Goal: Task Accomplishment & Management: Manage account settings

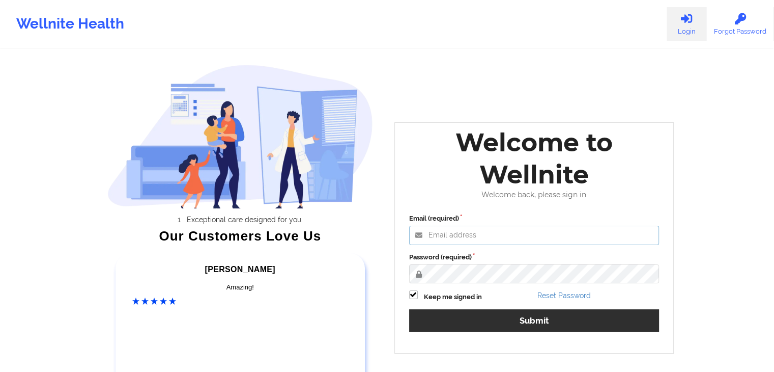
type input "[EMAIL_ADDRESS][DOMAIN_NAME]"
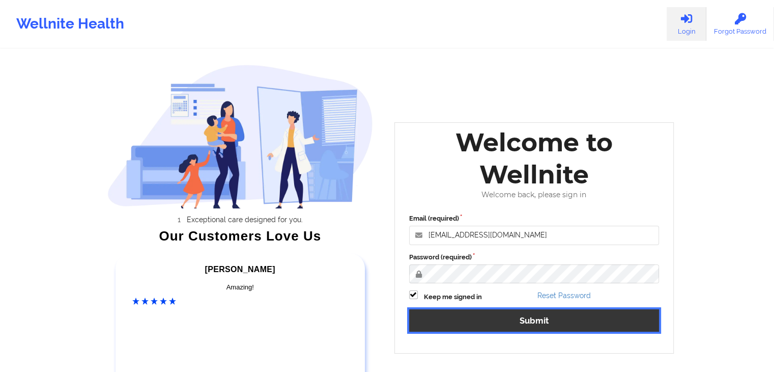
click at [491, 313] on button "Submit" at bounding box center [534, 320] width 250 height 22
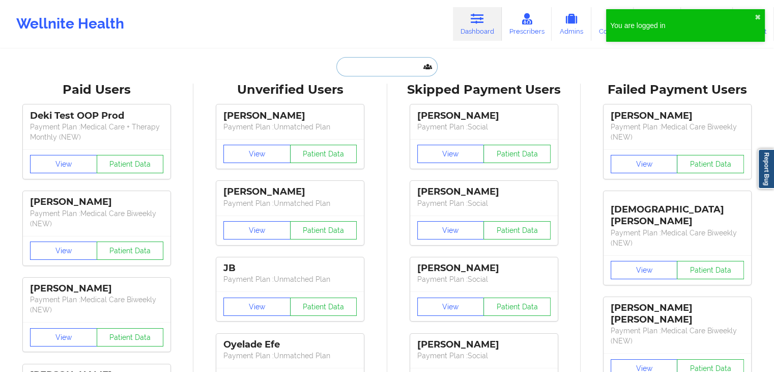
click at [365, 68] on input "text" at bounding box center [387, 66] width 101 height 19
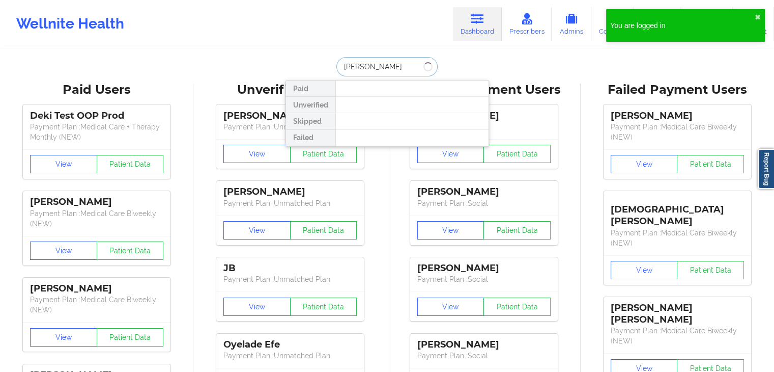
type input "alexandra nicole"
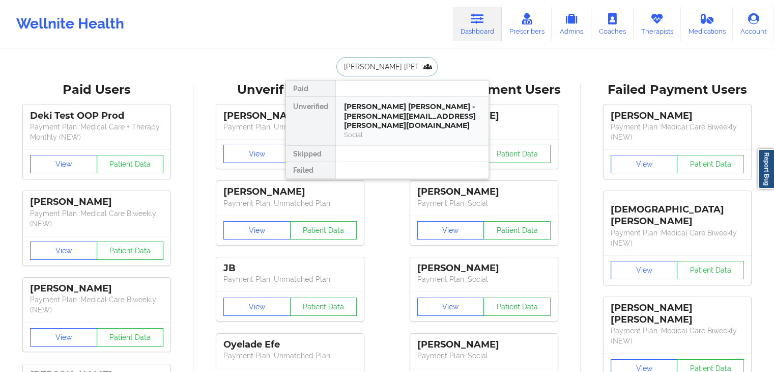
click at [373, 130] on div "Social" at bounding box center [412, 134] width 136 height 9
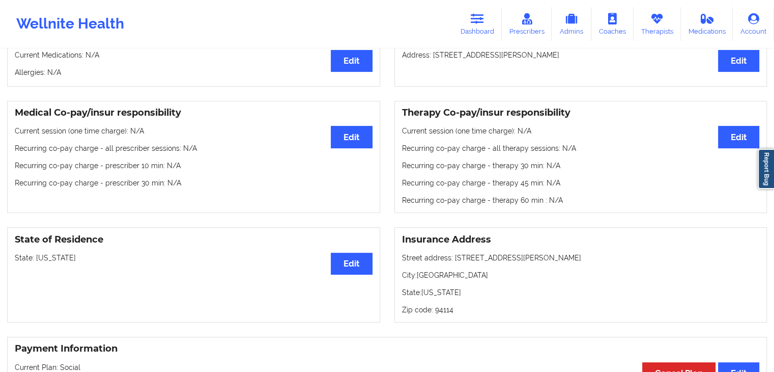
scroll to position [155, 0]
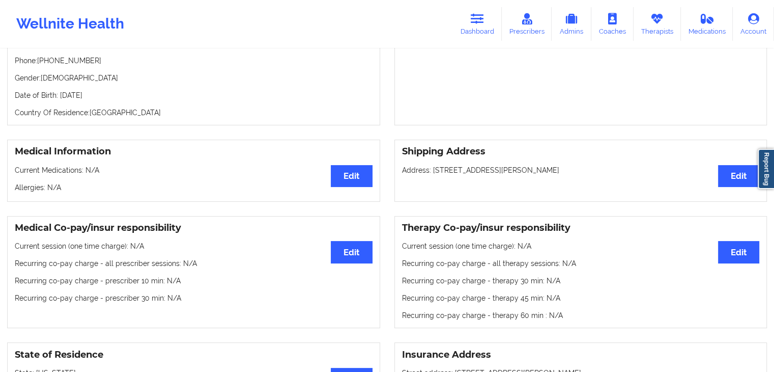
click at [487, 114] on div "Medical Team Edit Provider: N/A Therapist: Janine Asante" at bounding box center [581, 60] width 373 height 130
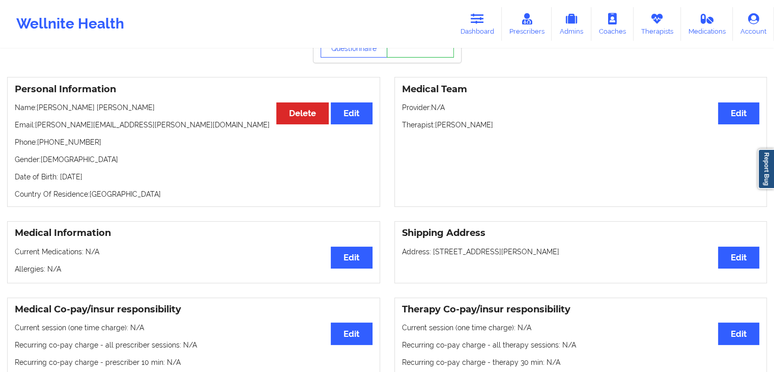
scroll to position [73, 0]
click at [261, 113] on div "Personal Information Edit Delete Name: Alexandra Nicole Congi Email: alexandra.…" at bounding box center [193, 142] width 373 height 130
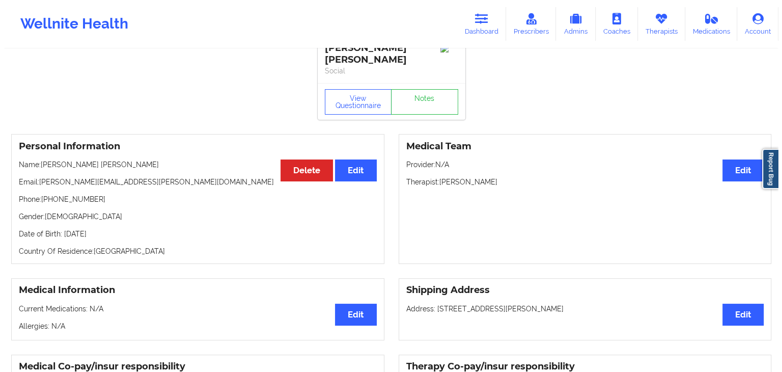
scroll to position [0, 0]
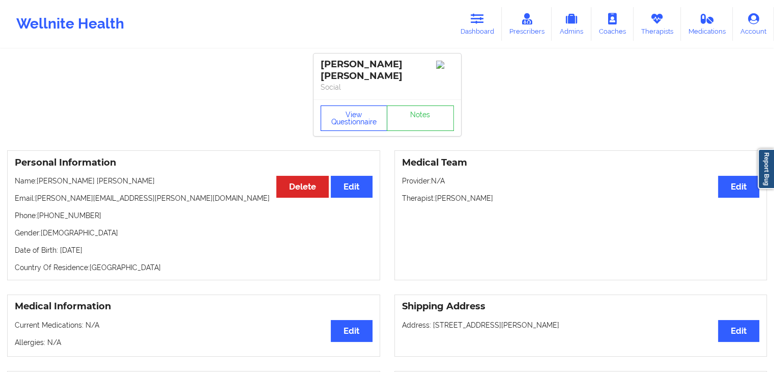
click at [343, 110] on button "View Questionnaire" at bounding box center [354, 117] width 67 height 25
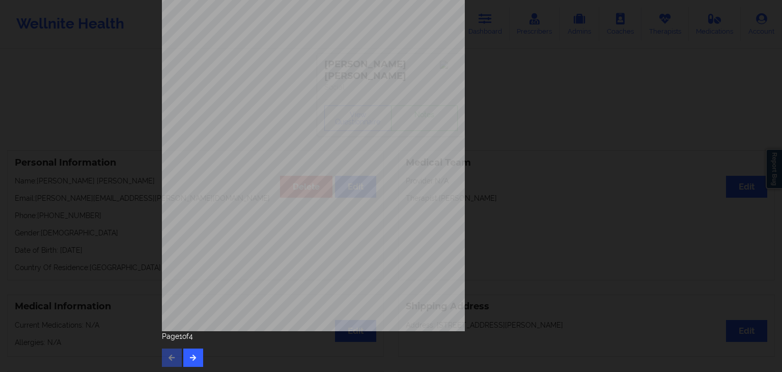
scroll to position [114, 0]
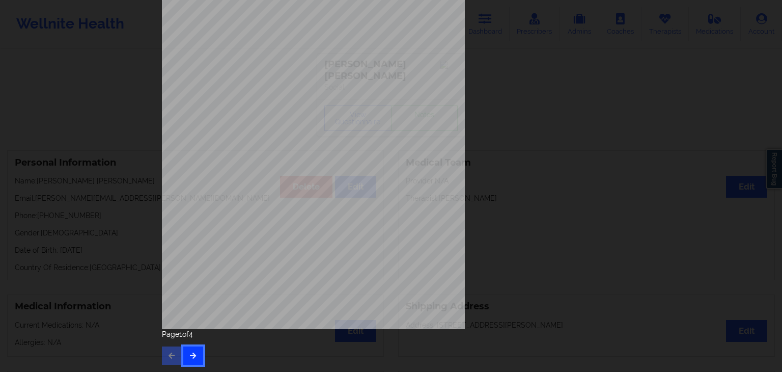
click at [197, 351] on button "button" at bounding box center [193, 355] width 20 height 18
click at [198, 358] on button "button" at bounding box center [193, 355] width 20 height 18
click at [362, 158] on span "Insurance company type details by patient" at bounding box center [317, 161] width 100 height 6
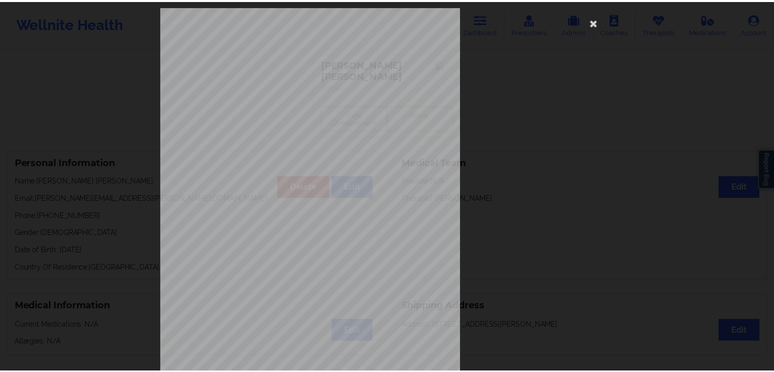
scroll to position [0, 0]
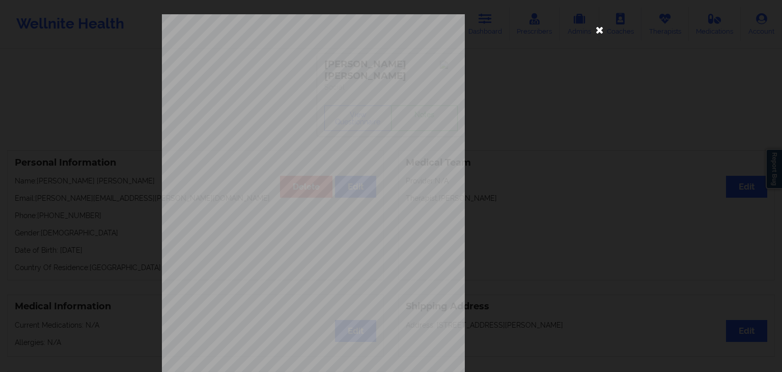
click at [601, 27] on icon at bounding box center [600, 29] width 16 height 16
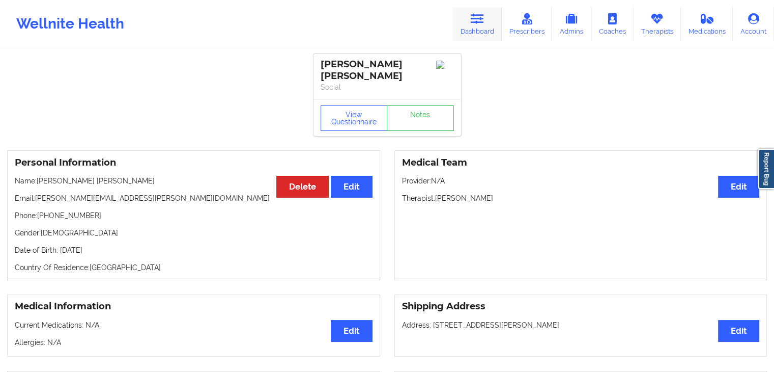
click at [487, 18] on link "Dashboard" at bounding box center [477, 24] width 49 height 34
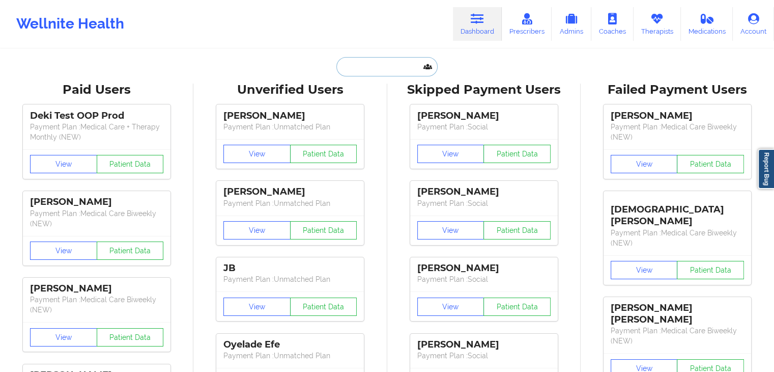
click at [396, 64] on input "text" at bounding box center [387, 66] width 101 height 19
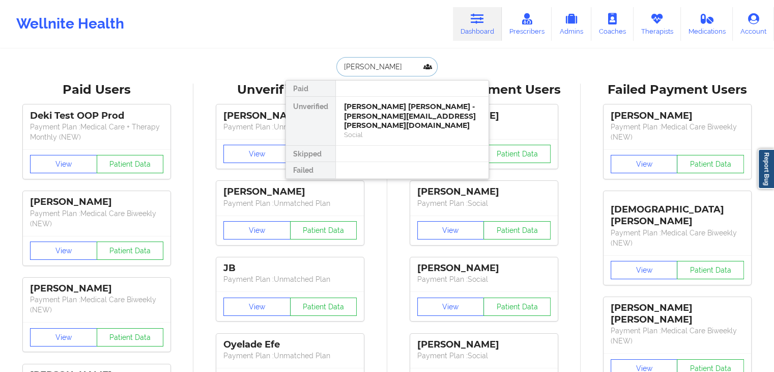
type input "taelor nicole"
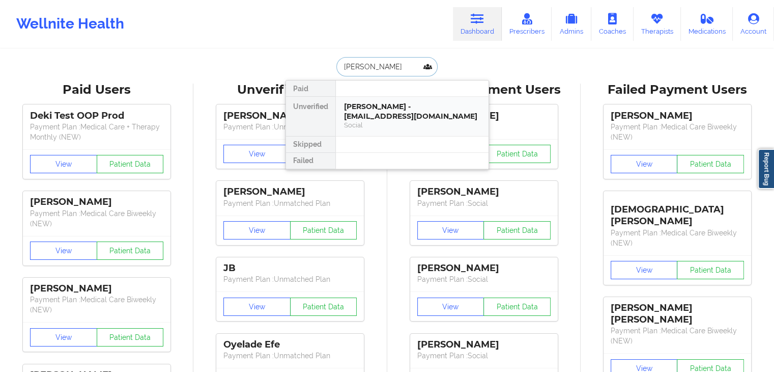
click at [389, 121] on div "Social" at bounding box center [412, 125] width 136 height 9
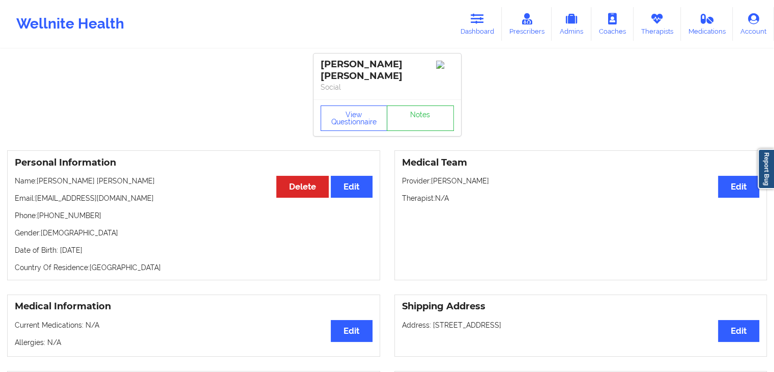
click at [345, 127] on div "View Questionnaire Notes" at bounding box center [388, 117] width 148 height 37
click at [347, 116] on button "View Questionnaire" at bounding box center [354, 117] width 67 height 25
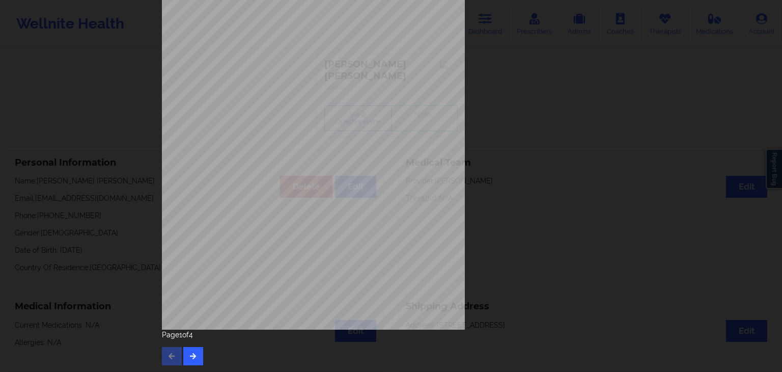
scroll to position [114, 0]
click at [190, 355] on icon "button" at bounding box center [193, 355] width 9 height 6
click at [186, 350] on button "button" at bounding box center [193, 355] width 20 height 18
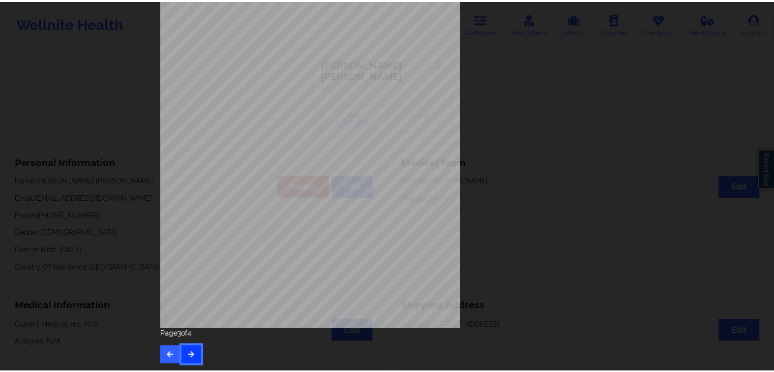
scroll to position [0, 0]
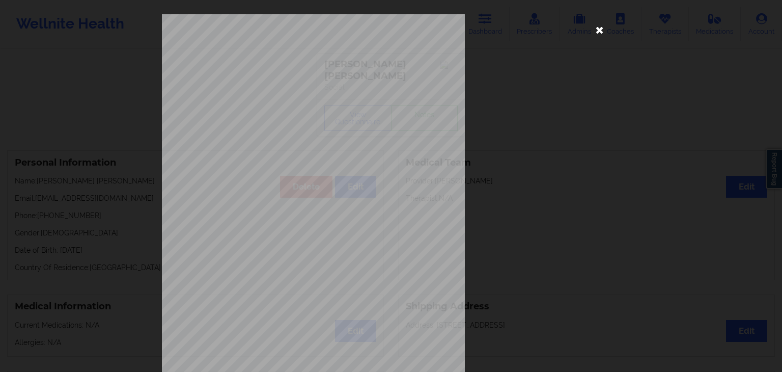
click at [597, 34] on icon at bounding box center [600, 29] width 16 height 16
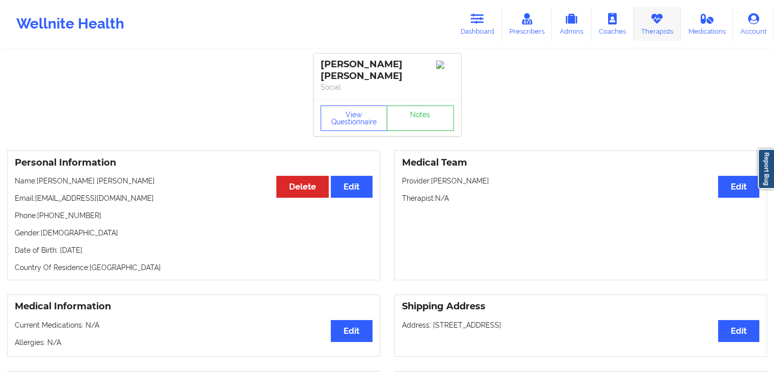
click at [666, 27] on link "Therapists" at bounding box center [657, 24] width 47 height 34
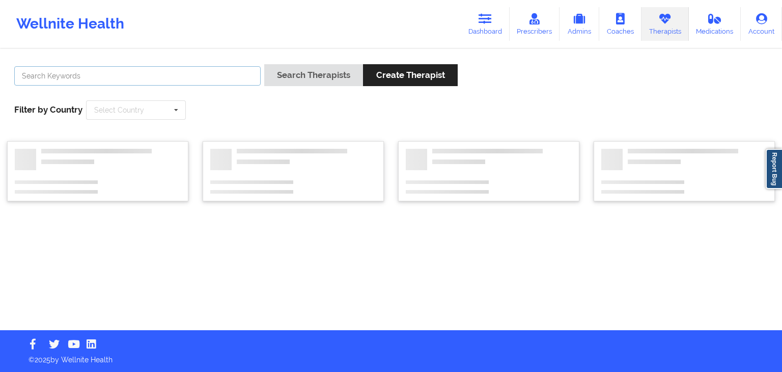
click at [213, 73] on input "text" at bounding box center [137, 75] width 246 height 19
type input "mark silla"
click at [264, 64] on button "Search Therapists" at bounding box center [313, 75] width 99 height 22
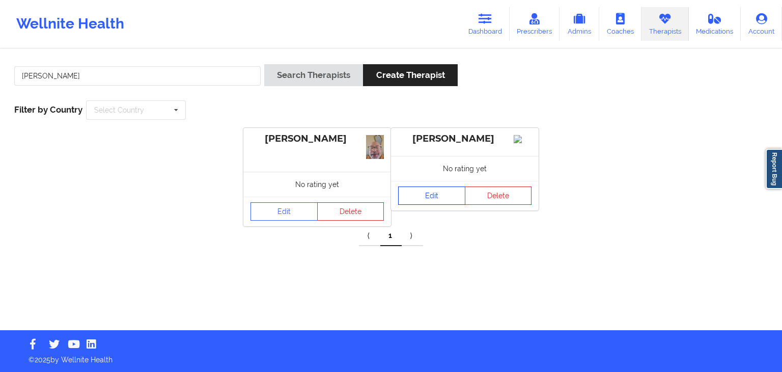
click at [432, 204] on link "Edit" at bounding box center [431, 195] width 67 height 18
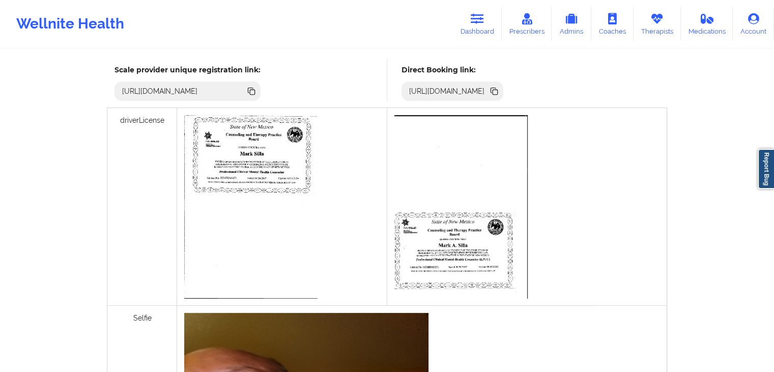
scroll to position [267, 0]
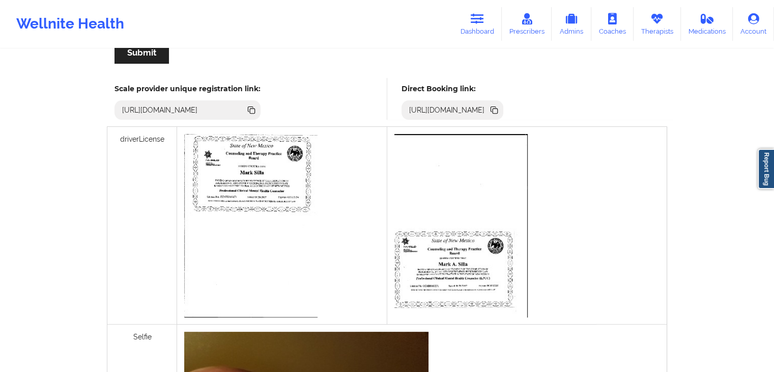
click at [496, 107] on icon at bounding box center [493, 108] width 5 height 5
click at [465, 13] on link "Dashboard" at bounding box center [477, 24] width 49 height 34
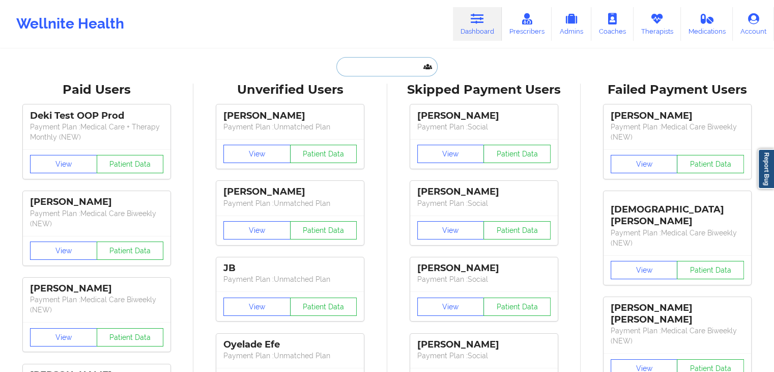
click at [400, 63] on input "text" at bounding box center [387, 66] width 101 height 19
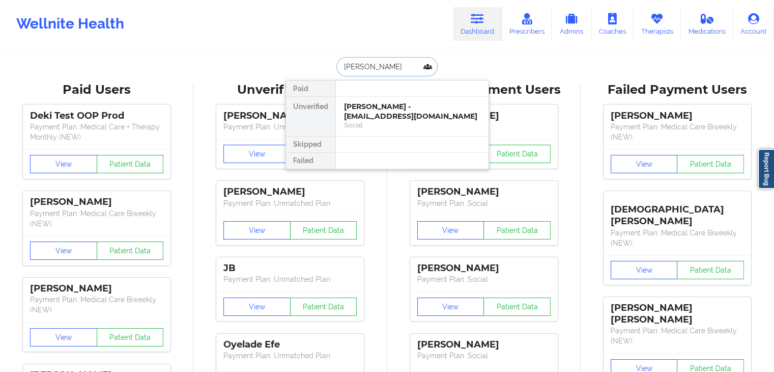
type input "keira wild"
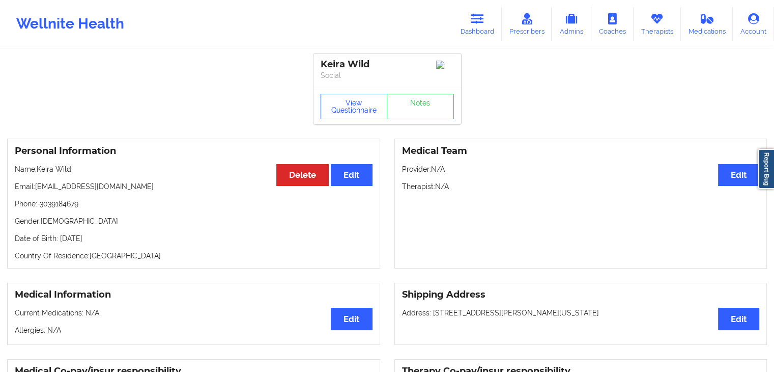
click at [354, 113] on button "View Questionnaire" at bounding box center [354, 106] width 67 height 25
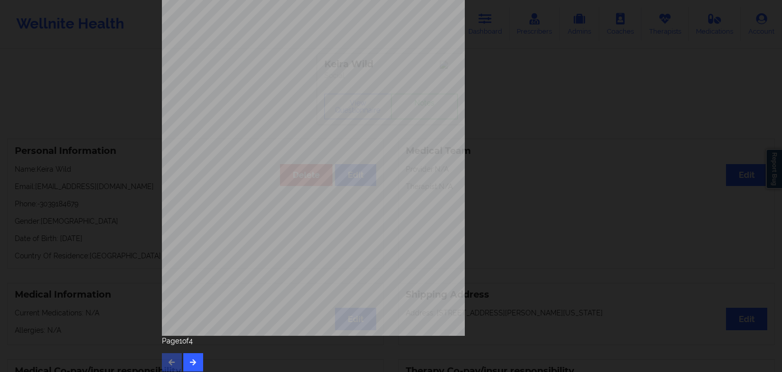
scroll to position [114, 0]
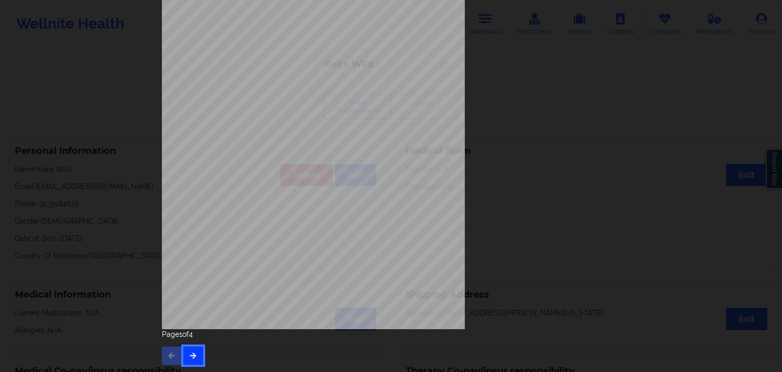
click at [191, 354] on icon "button" at bounding box center [193, 355] width 9 height 6
click at [192, 353] on icon "button" at bounding box center [193, 355] width 9 height 6
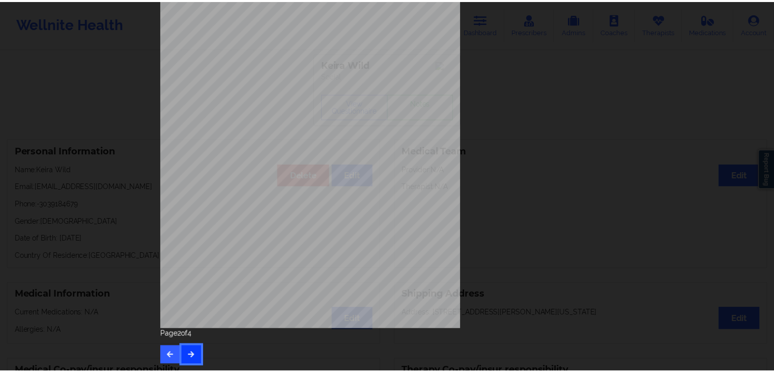
scroll to position [0, 0]
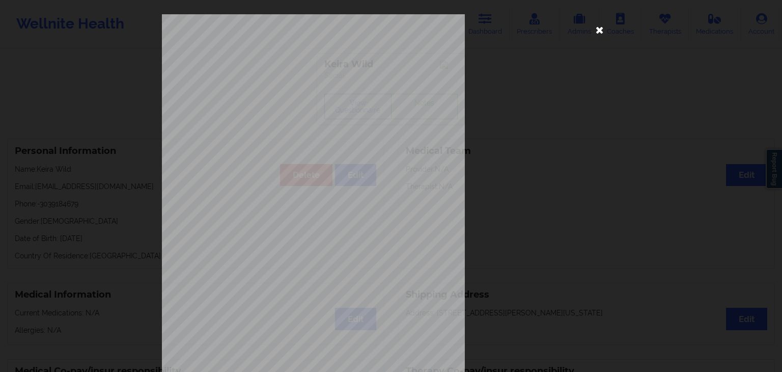
click at [600, 31] on icon at bounding box center [600, 29] width 16 height 16
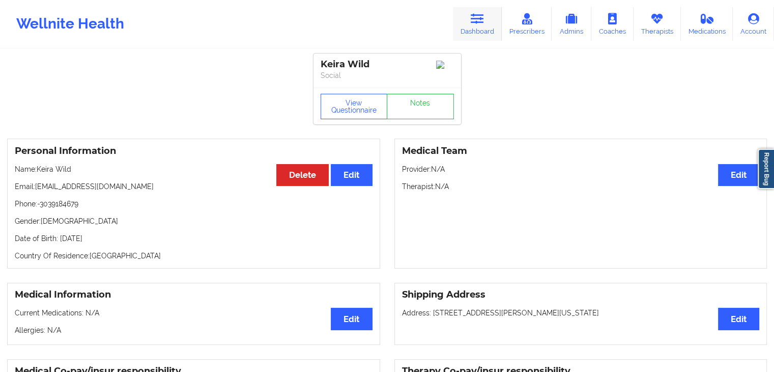
click at [488, 8] on link "Dashboard" at bounding box center [477, 24] width 49 height 34
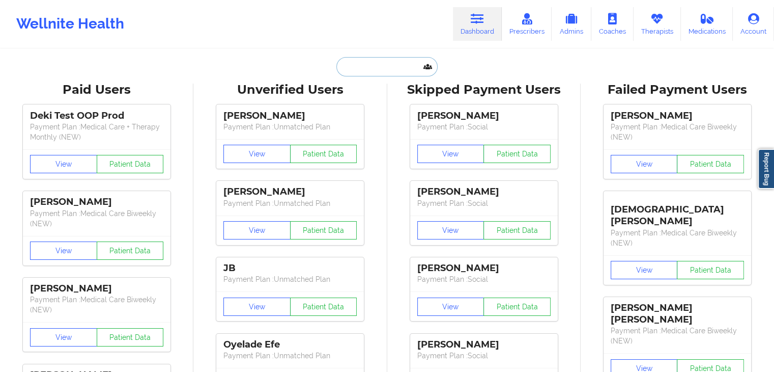
click at [354, 71] on input "text" at bounding box center [387, 66] width 101 height 19
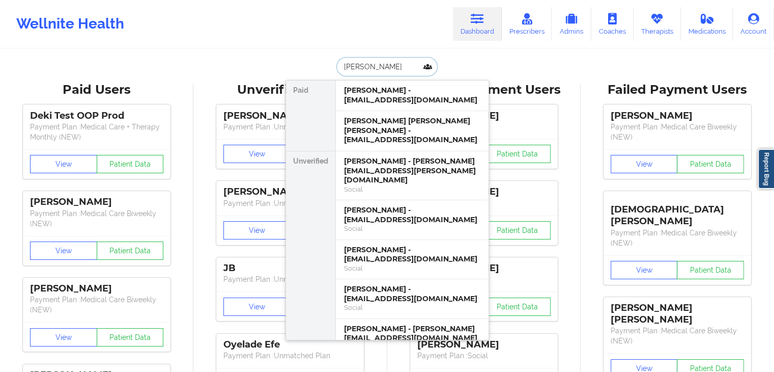
type input "melody rey"
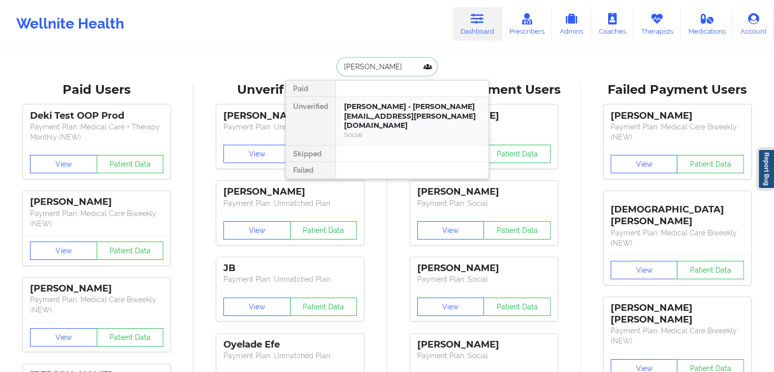
click at [400, 115] on div "Melody Rey - melody.m.rey@gmail.com" at bounding box center [412, 116] width 136 height 29
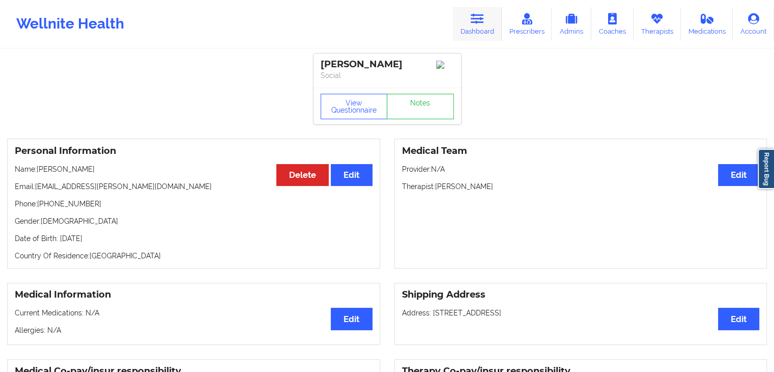
click at [488, 13] on link "Dashboard" at bounding box center [477, 24] width 49 height 34
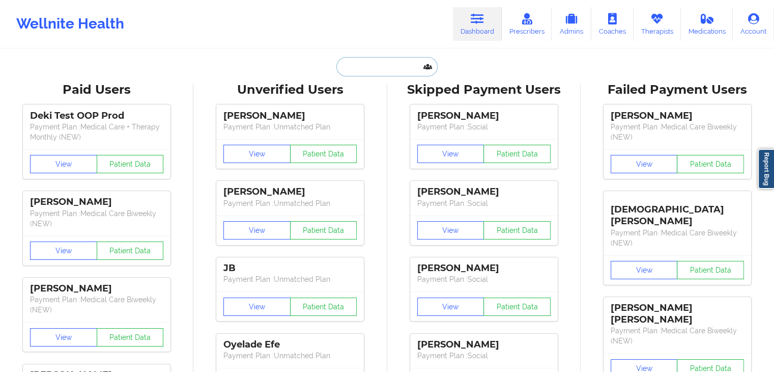
click at [342, 70] on input "text" at bounding box center [387, 66] width 101 height 19
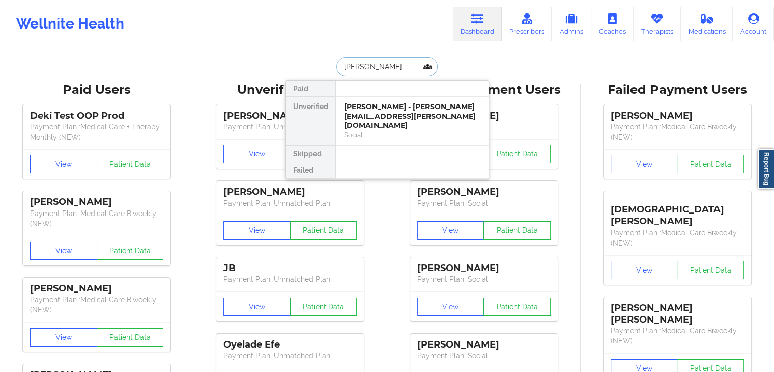
type input "susan e petrin"
click at [399, 113] on div "Susan E Petrin - sesipes123@gmail.com" at bounding box center [412, 111] width 136 height 19
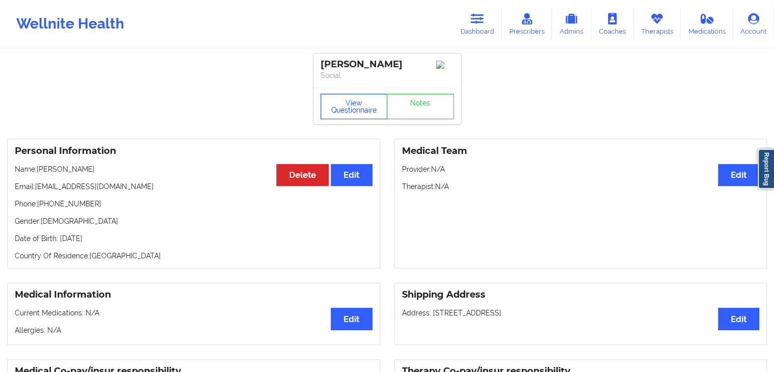
click at [373, 102] on button "View Questionnaire" at bounding box center [354, 106] width 67 height 25
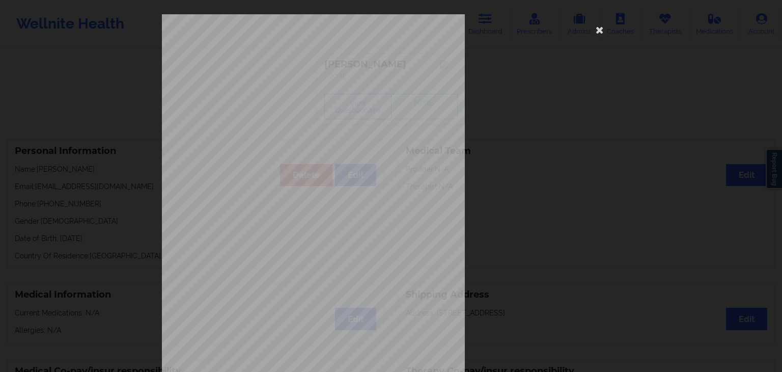
scroll to position [114, 0]
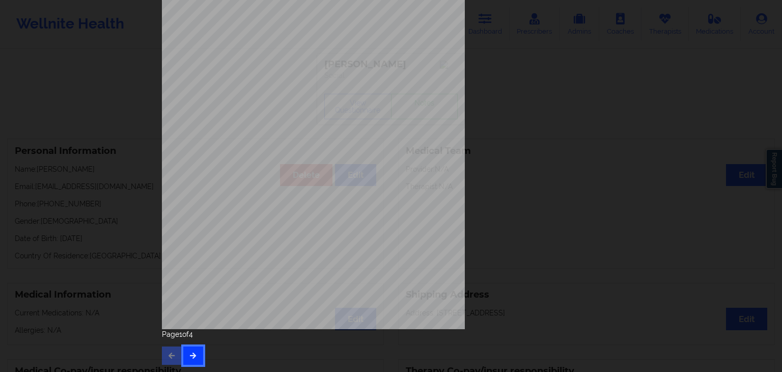
click at [189, 357] on icon "button" at bounding box center [193, 355] width 9 height 6
click at [198, 355] on button "button" at bounding box center [193, 355] width 20 height 18
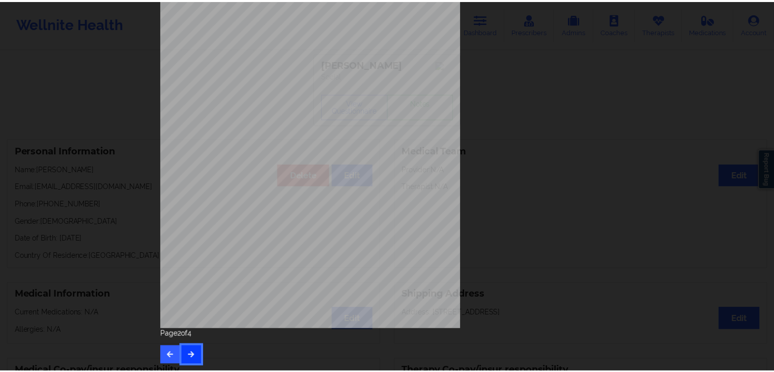
scroll to position [0, 0]
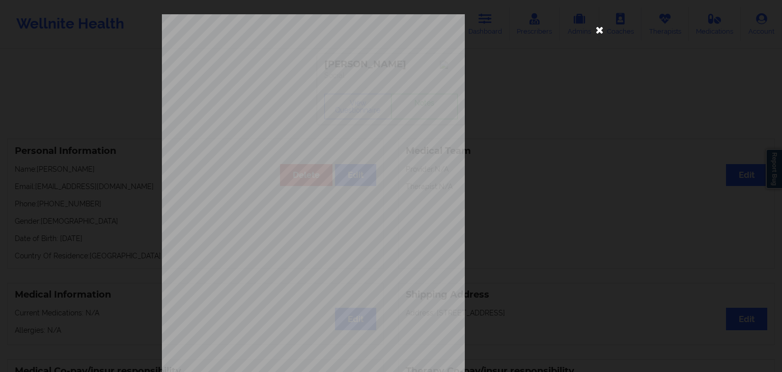
click at [597, 30] on icon at bounding box center [600, 29] width 16 height 16
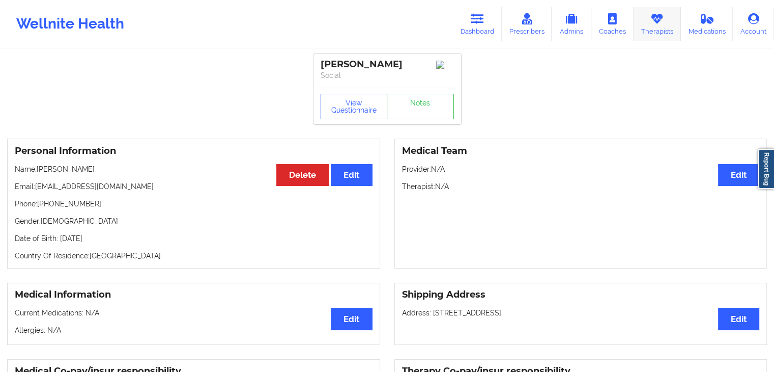
click at [675, 27] on link "Therapists" at bounding box center [657, 24] width 47 height 34
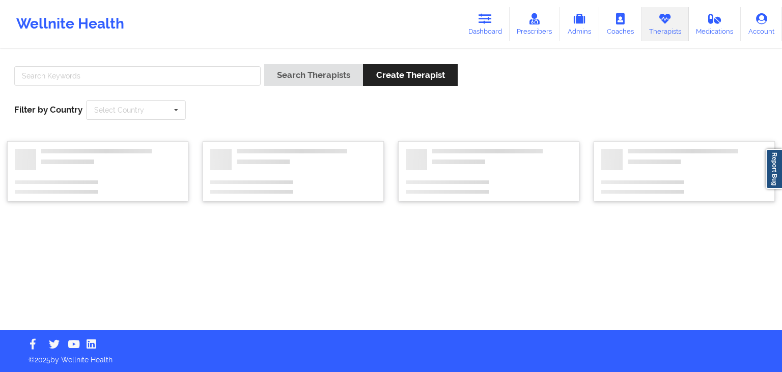
click at [198, 64] on div "Search Therapists Create Therapist Filter by Country Select Country Australia C…" at bounding box center [391, 92] width 768 height 70
click at [202, 80] on input "text" at bounding box center [137, 75] width 246 height 19
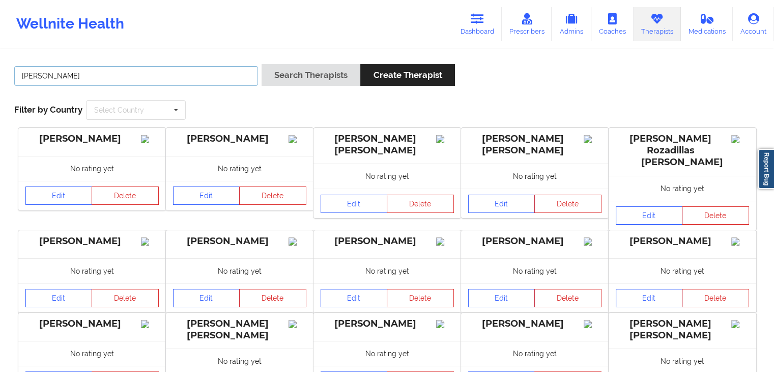
click at [262, 64] on button "Search Therapists" at bounding box center [311, 75] width 99 height 22
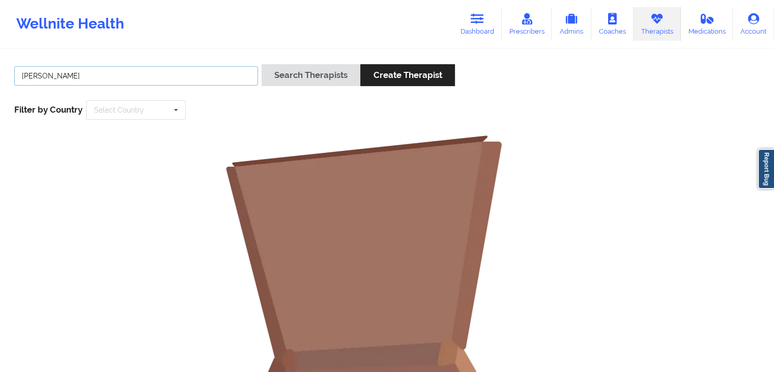
click at [262, 64] on button "Search Therapists" at bounding box center [311, 75] width 99 height 22
type input "linda"
click at [262, 64] on button "Search Therapists" at bounding box center [311, 75] width 99 height 22
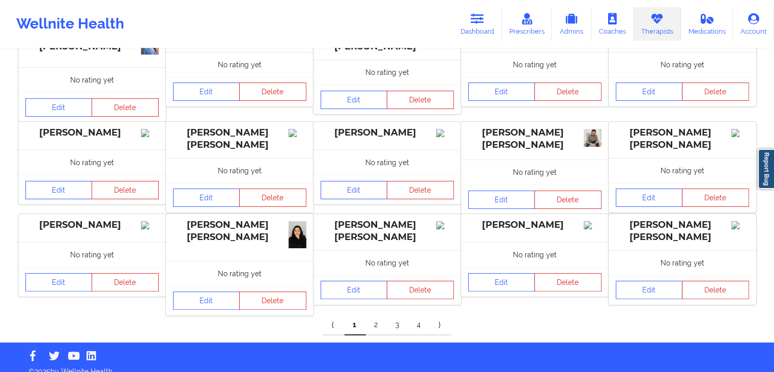
scroll to position [213, 0]
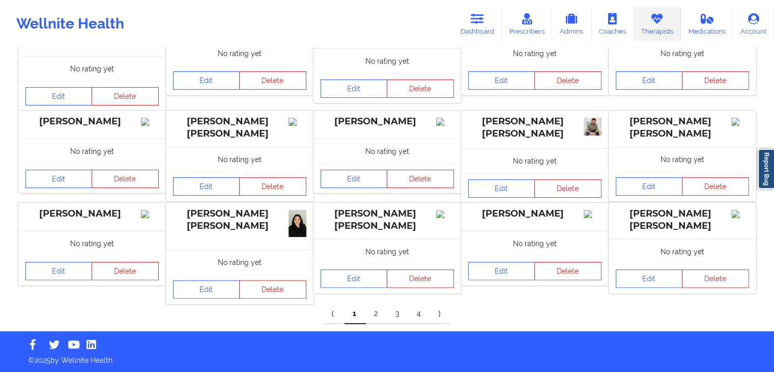
click at [376, 312] on link "2" at bounding box center [376, 313] width 21 height 20
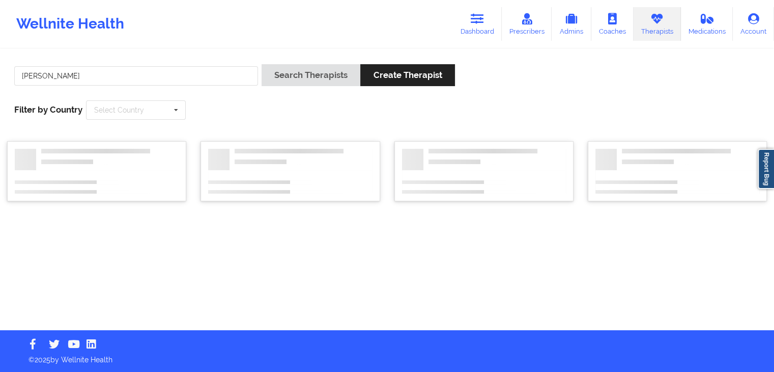
scroll to position [0, 0]
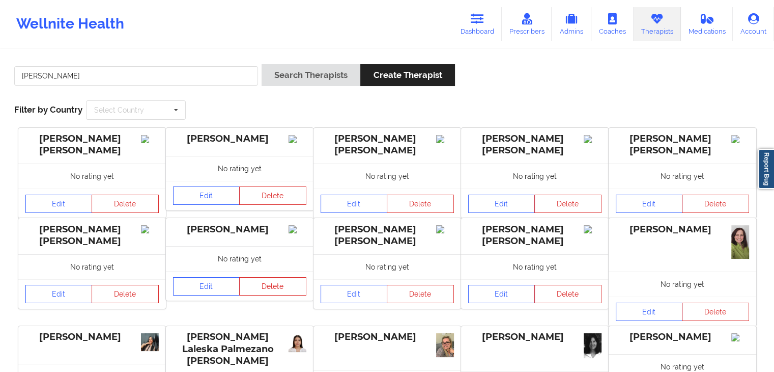
click at [415, 244] on div "LINDA TATIANA FERNANDEZ SANDOVAL" at bounding box center [387, 234] width 133 height 23
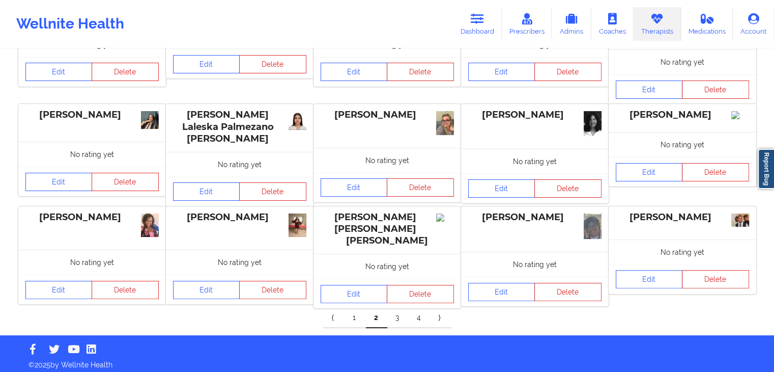
scroll to position [222, 0]
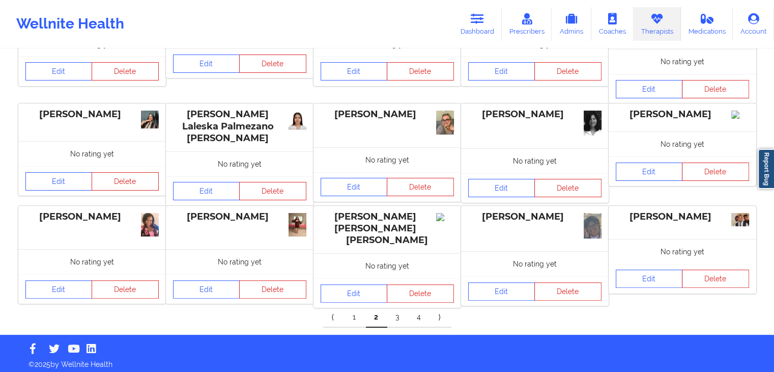
click at [395, 318] on link "3" at bounding box center [397, 317] width 21 height 20
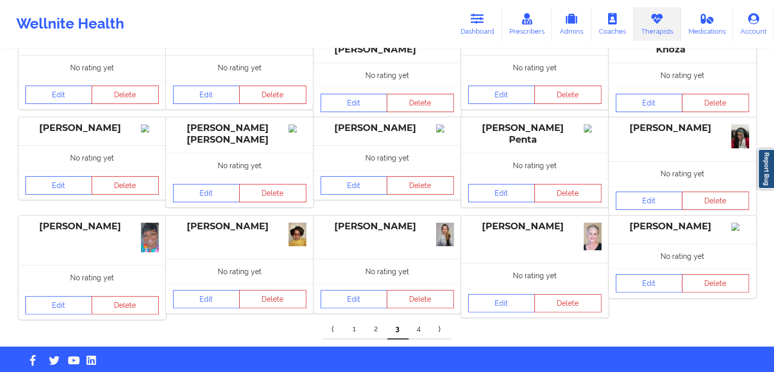
scroll to position [200, 0]
click at [419, 326] on link "4" at bounding box center [419, 328] width 21 height 20
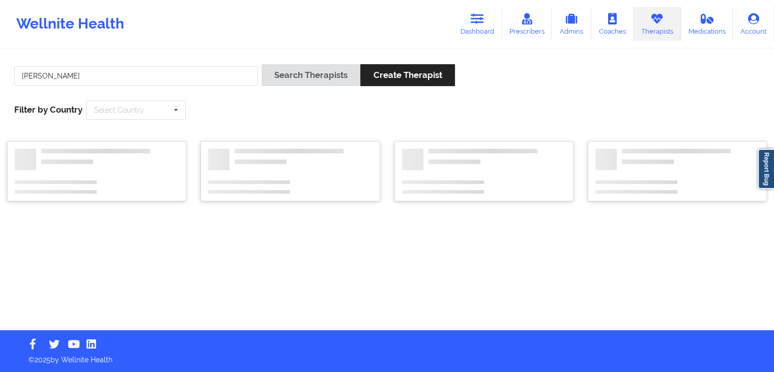
scroll to position [0, 0]
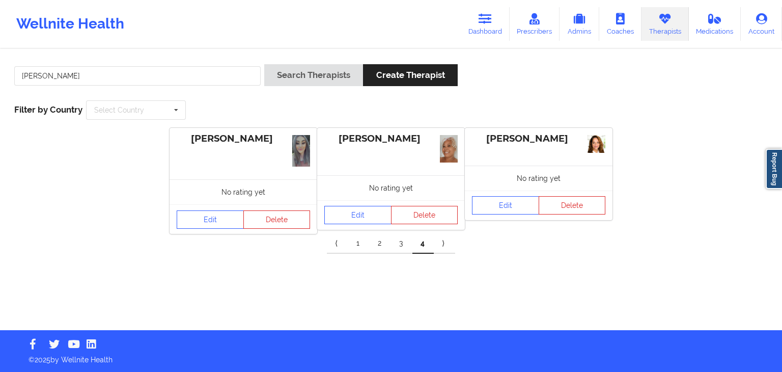
drag, startPoint x: 491, startPoint y: 34, endPoint x: 454, endPoint y: 36, distance: 37.2
click at [491, 34] on link "Dashboard" at bounding box center [485, 24] width 49 height 34
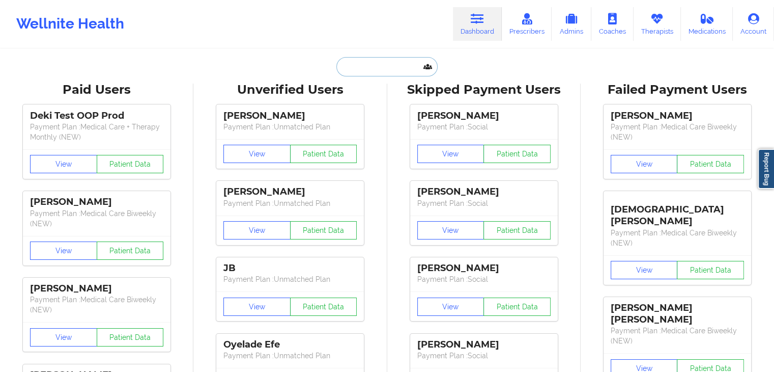
click at [374, 68] on input "text" at bounding box center [387, 66] width 101 height 19
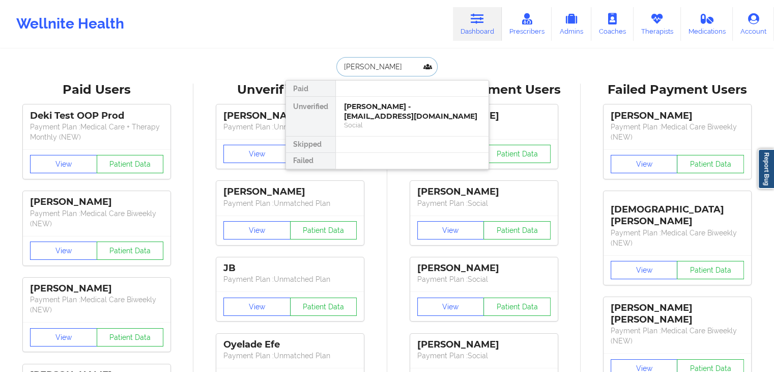
type input "alexandra nicole"
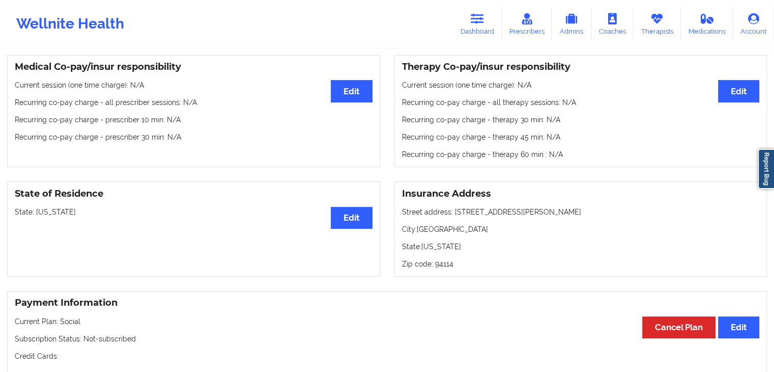
scroll to position [315, 0]
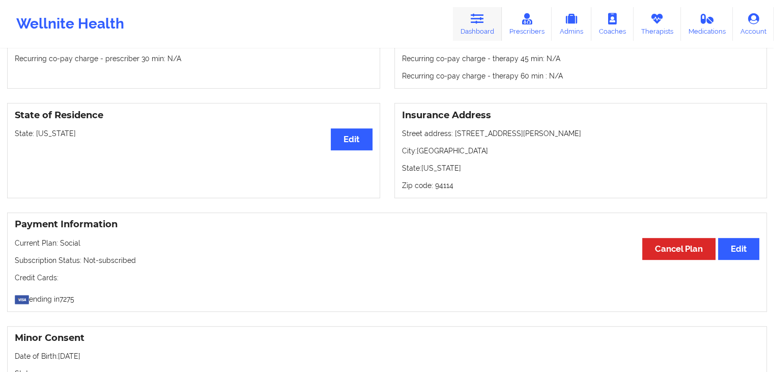
click at [490, 19] on link "Dashboard" at bounding box center [477, 24] width 49 height 34
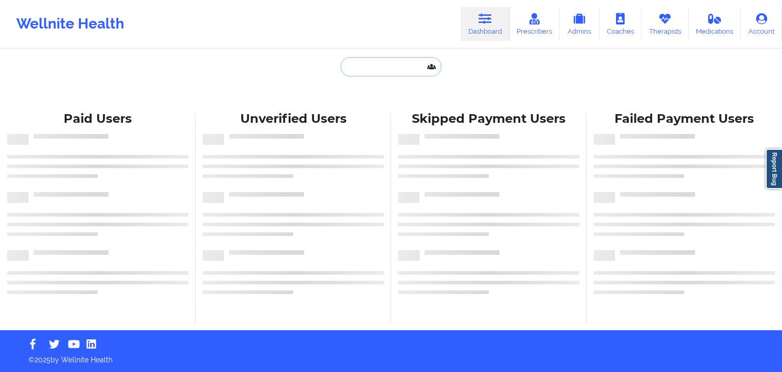
click at [392, 64] on input "text" at bounding box center [391, 66] width 101 height 19
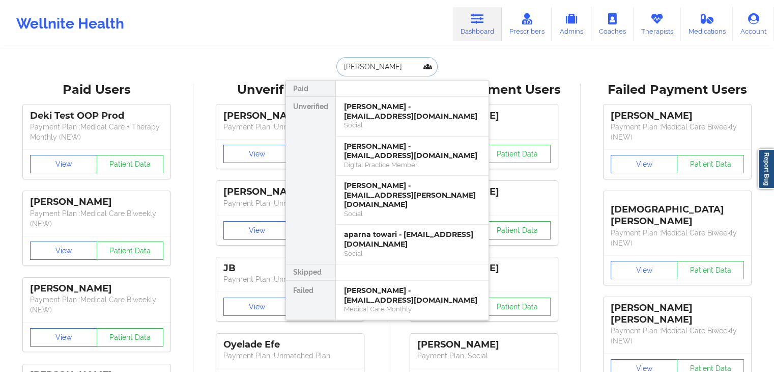
type input "[PERSON_NAME]"
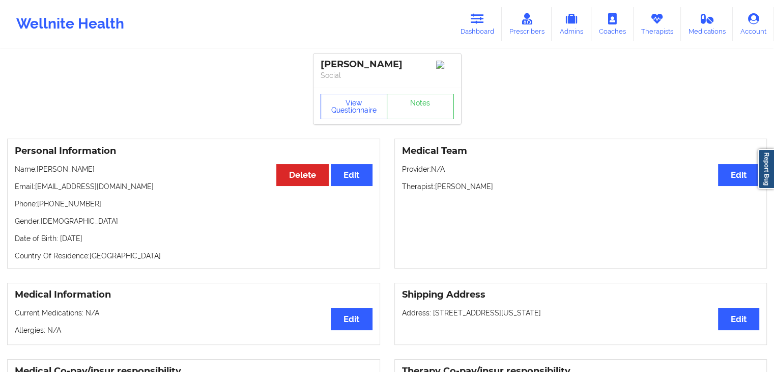
click at [356, 115] on button "View Questionnaire" at bounding box center [354, 106] width 67 height 25
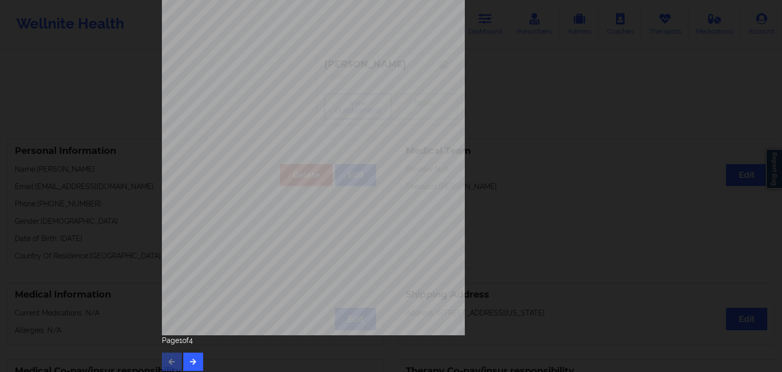
scroll to position [114, 0]
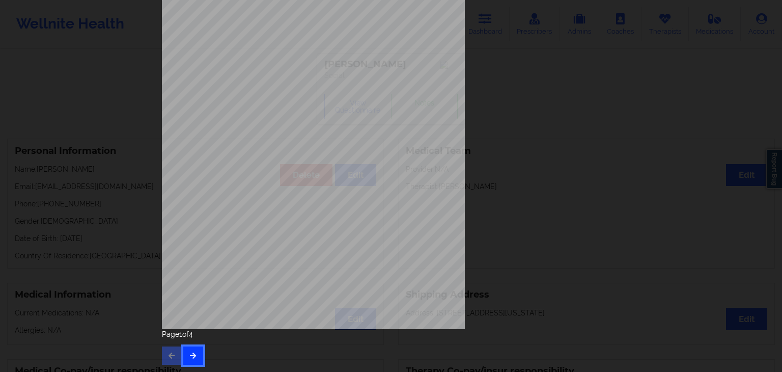
click at [192, 353] on icon "button" at bounding box center [193, 355] width 9 height 6
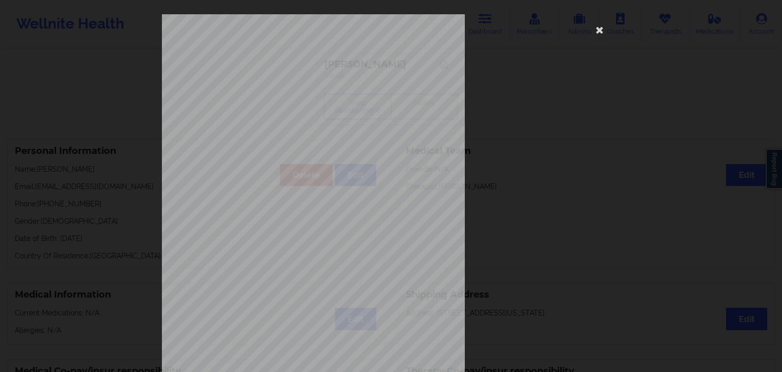
click at [314, 296] on span "Thoughts that you would be better of" at bounding box center [314, 299] width 87 height 6
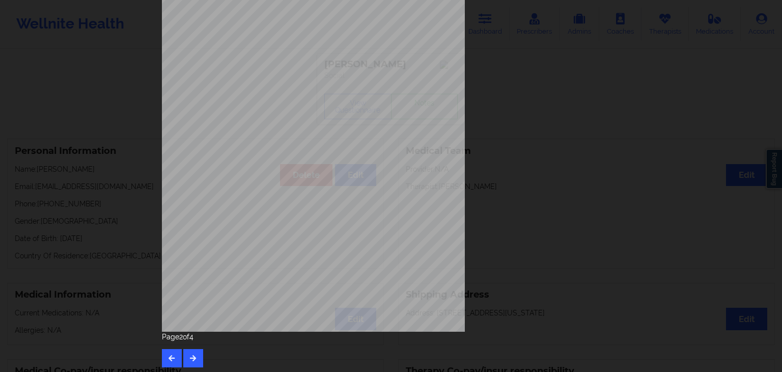
scroll to position [114, 0]
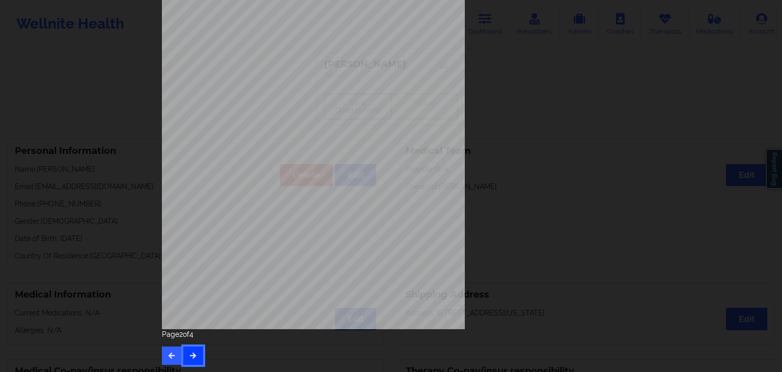
click at [194, 352] on icon "button" at bounding box center [193, 355] width 9 height 6
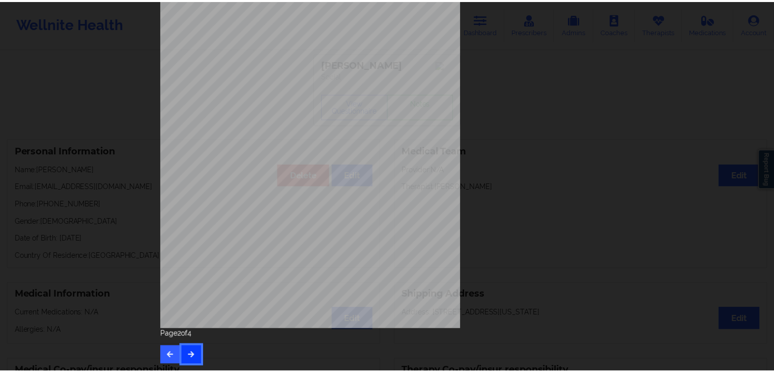
scroll to position [0, 0]
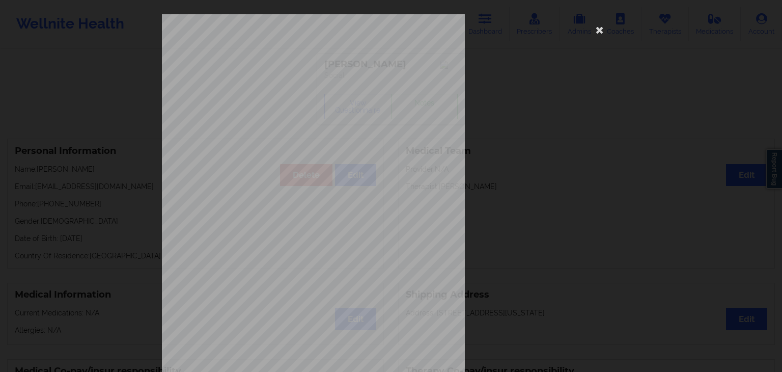
click at [271, 304] on span "coach appointments) ?" at bounding box center [298, 304] width 54 height 6
click at [594, 33] on icon at bounding box center [600, 29] width 16 height 16
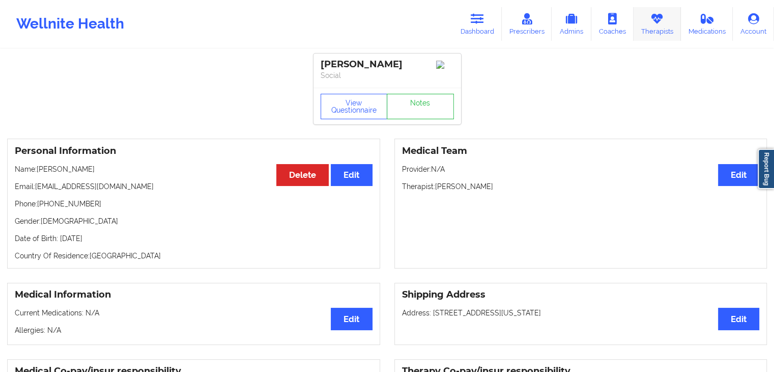
click at [647, 20] on link "Therapists" at bounding box center [657, 24] width 47 height 34
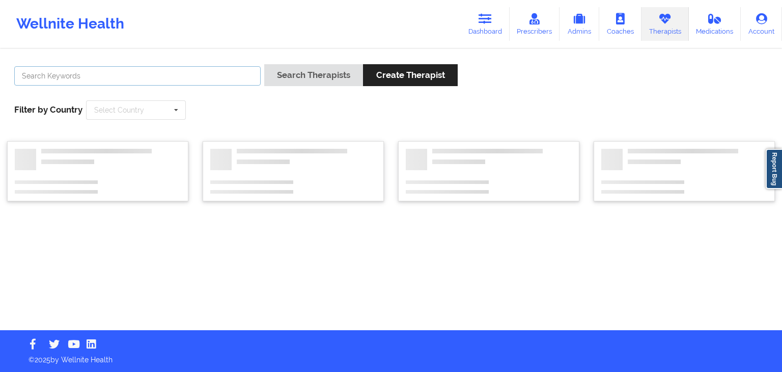
click at [196, 73] on input "text" at bounding box center [137, 75] width 246 height 19
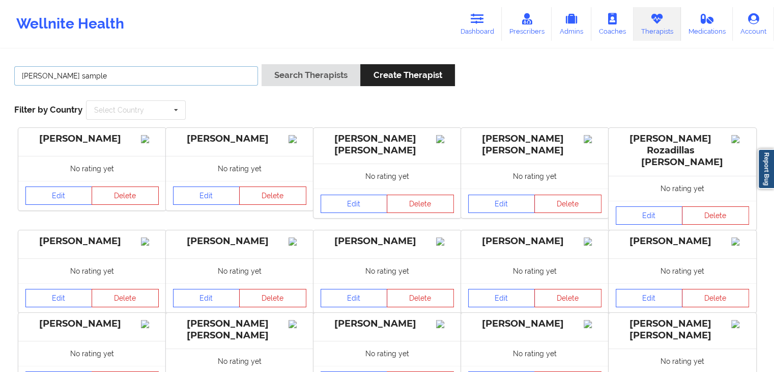
type input "[PERSON_NAME] sample"
click at [262, 64] on button "Search Therapists" at bounding box center [311, 75] width 99 height 22
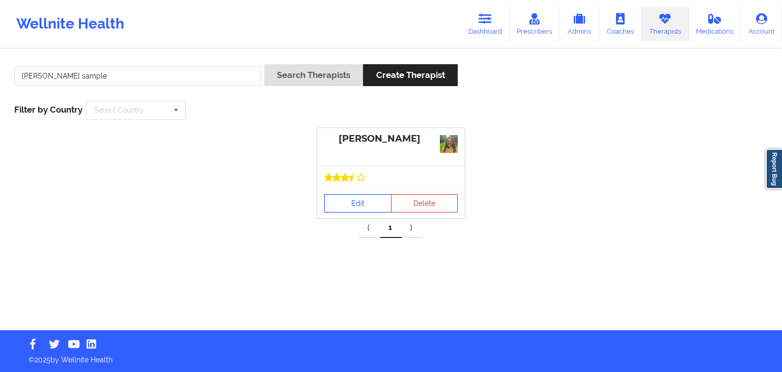
click at [345, 200] on link "Edit" at bounding box center [357, 203] width 67 height 18
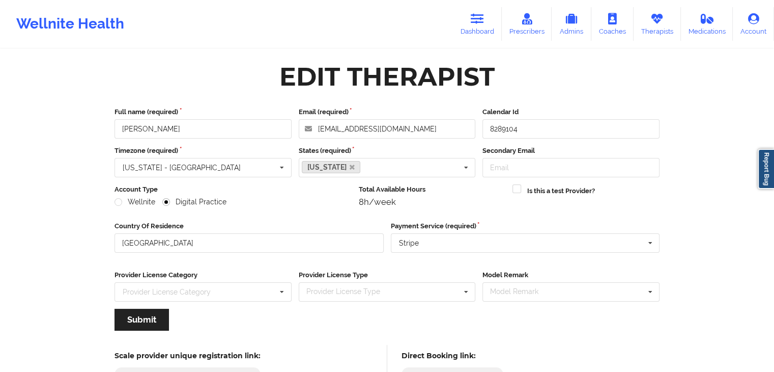
scroll to position [85, 0]
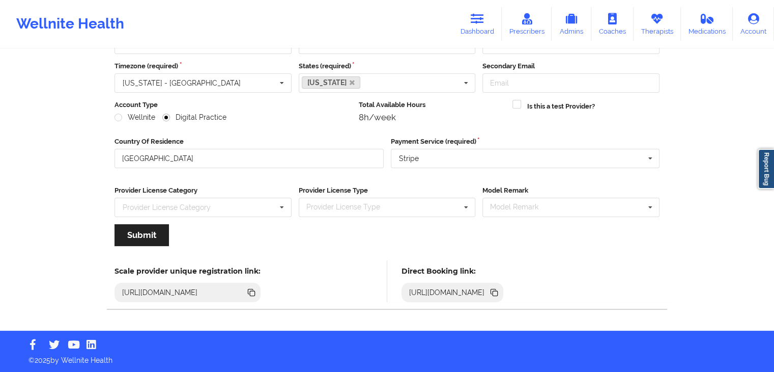
click at [498, 292] on icon at bounding box center [495, 293] width 5 height 5
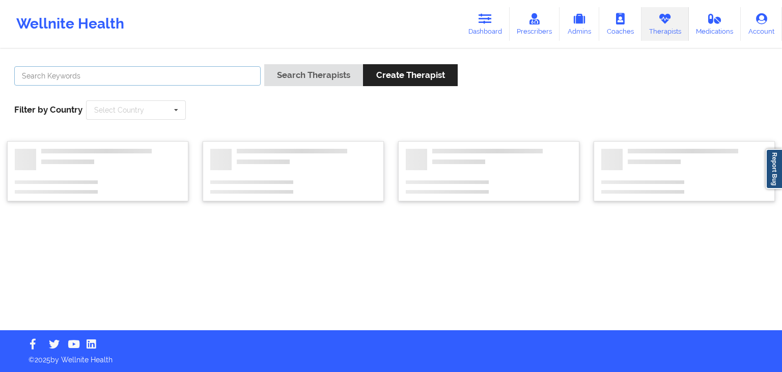
click at [89, 72] on input "text" at bounding box center [137, 75] width 246 height 19
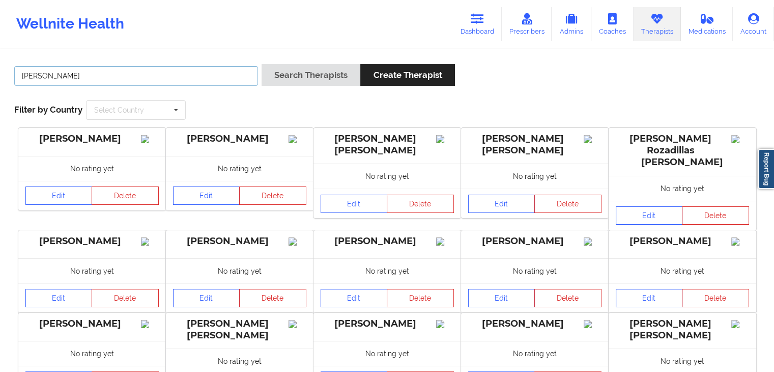
type input "[PERSON_NAME]"
click at [262, 64] on button "Search Therapists" at bounding box center [311, 75] width 99 height 22
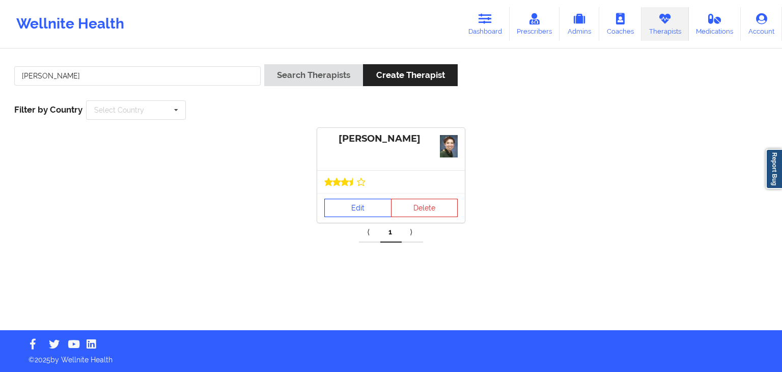
click at [349, 213] on link "Edit" at bounding box center [357, 208] width 67 height 18
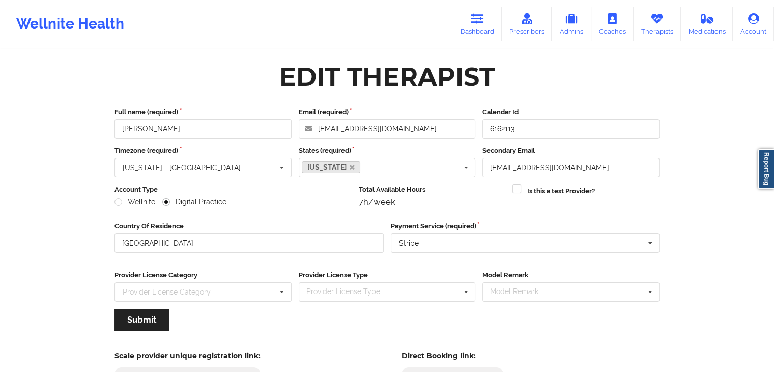
scroll to position [85, 0]
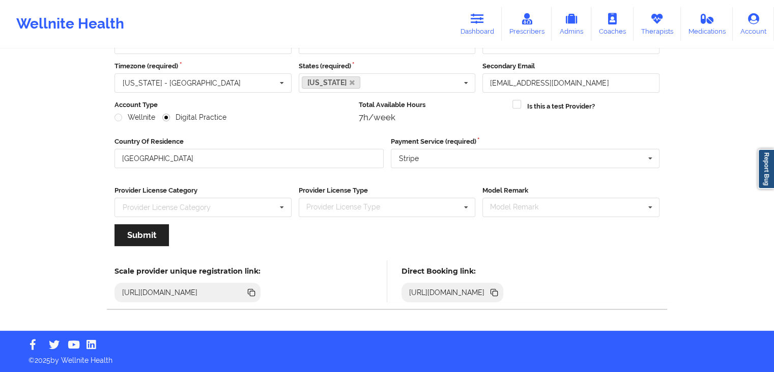
click at [498, 291] on icon at bounding box center [495, 293] width 5 height 5
click at [659, 19] on icon at bounding box center [657, 18] width 13 height 11
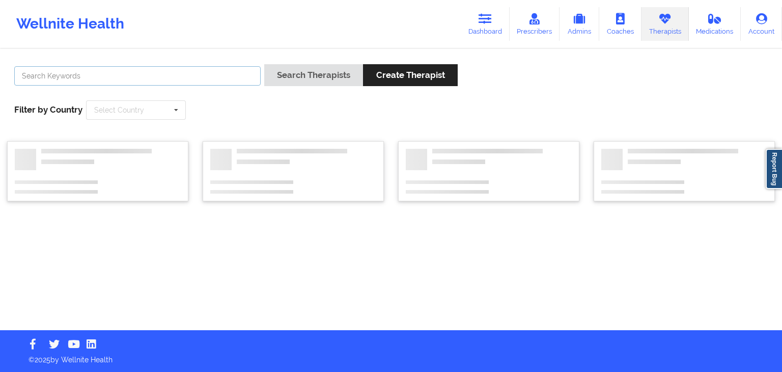
click at [33, 78] on input "text" at bounding box center [137, 75] width 246 height 19
type input "d"
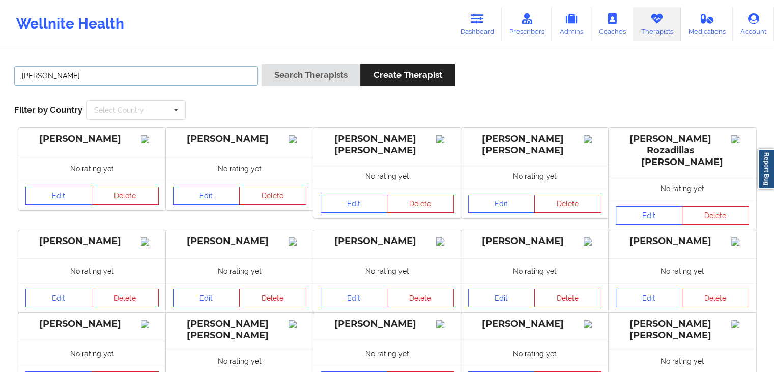
click at [262, 64] on button "Search Therapists" at bounding box center [311, 75] width 99 height 22
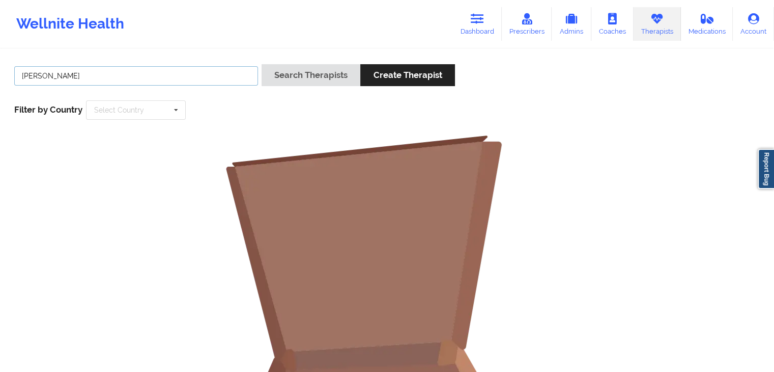
type input "[PERSON_NAME]"
click at [262, 64] on button "Search Therapists" at bounding box center [311, 75] width 99 height 22
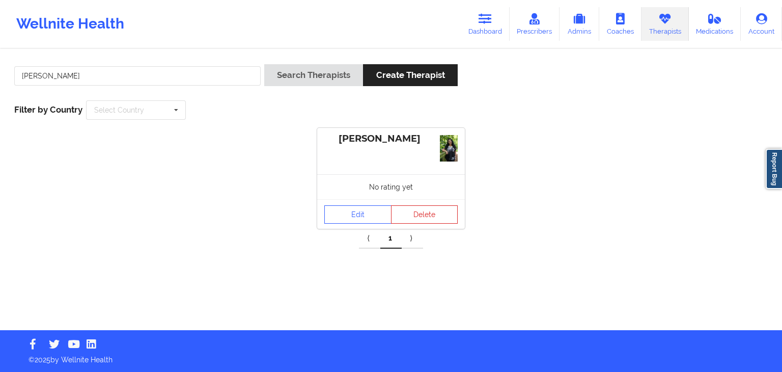
drag, startPoint x: 345, startPoint y: 137, endPoint x: 413, endPoint y: 137, distance: 68.2
click at [413, 137] on div "[PERSON_NAME]" at bounding box center [390, 139] width 133 height 12
copy div "[PERSON_NAME]"
click at [362, 210] on link "Edit" at bounding box center [357, 214] width 67 height 18
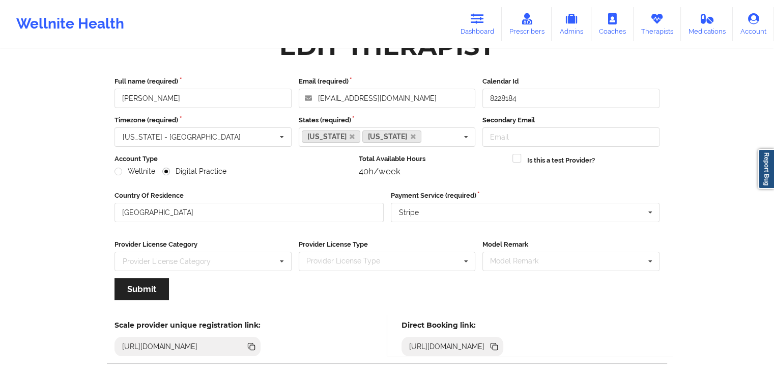
scroll to position [85, 0]
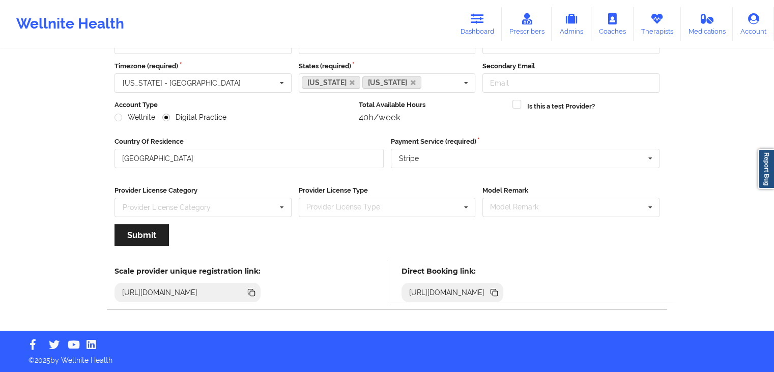
click at [498, 291] on icon at bounding box center [495, 293] width 5 height 5
drag, startPoint x: 476, startPoint y: 28, endPoint x: 539, endPoint y: 34, distance: 63.4
click at [476, 28] on link "Dashboard" at bounding box center [477, 24] width 49 height 34
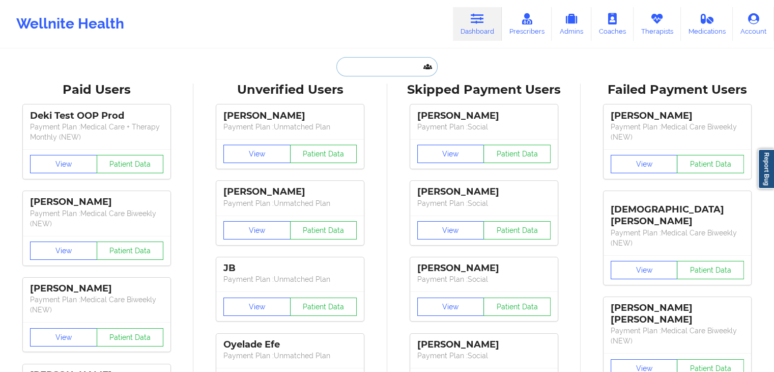
click at [389, 63] on input "text" at bounding box center [387, 66] width 101 height 19
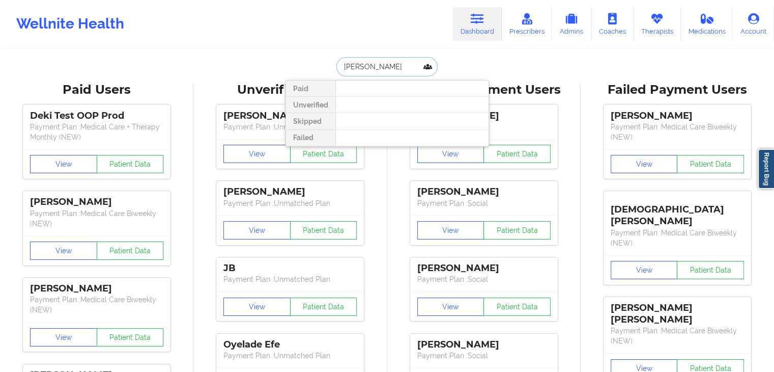
type input "[PERSON_NAME]"
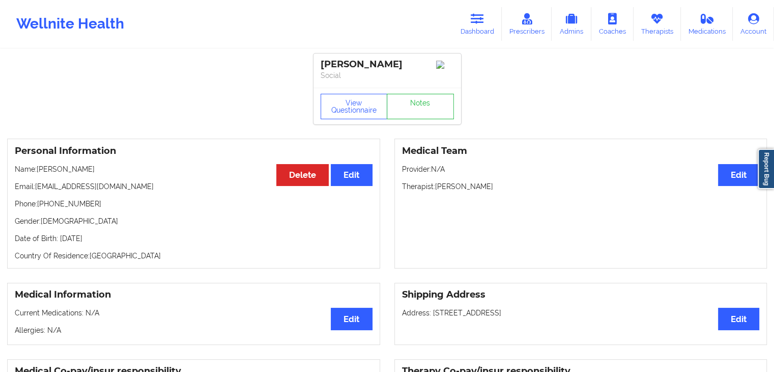
drag, startPoint x: 772, startPoint y: 95, endPoint x: 781, endPoint y: 230, distance: 135.3
click at [774, 230] on html "Wellnite Health Dashboard Prescribers Admins Coaches Therapists Medications Acc…" at bounding box center [387, 186] width 774 height 372
click at [348, 123] on div "View Questionnaire Notes" at bounding box center [388, 106] width 148 height 37
click at [352, 110] on button "View Questionnaire" at bounding box center [354, 106] width 67 height 25
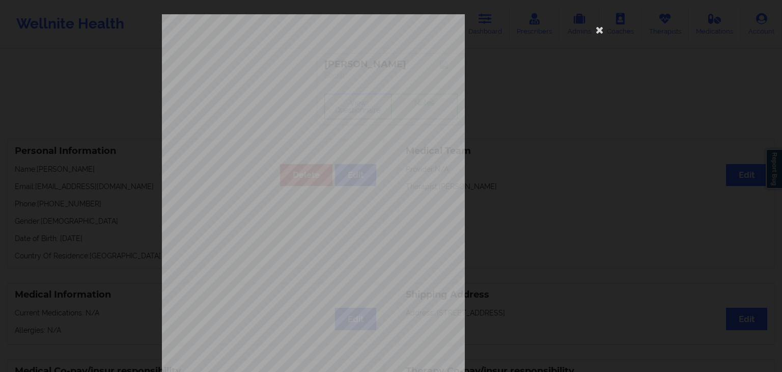
click at [774, 112] on div "[STREET_ADDRESS] What state do you live in ? [US_STATE] Full Name [PERSON_NAME]…" at bounding box center [391, 186] width 782 height 372
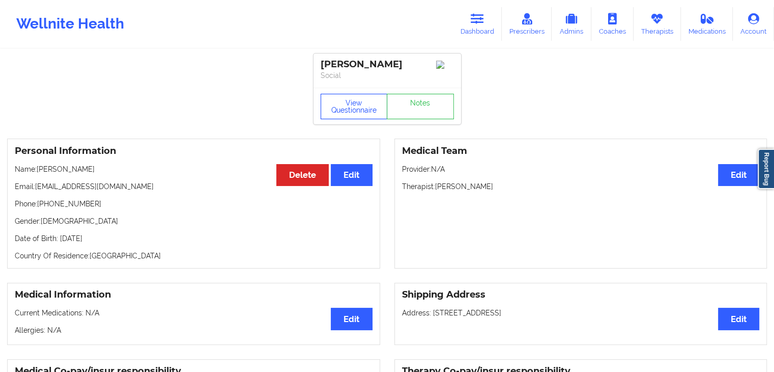
click at [346, 110] on button "View Questionnaire" at bounding box center [354, 106] width 67 height 25
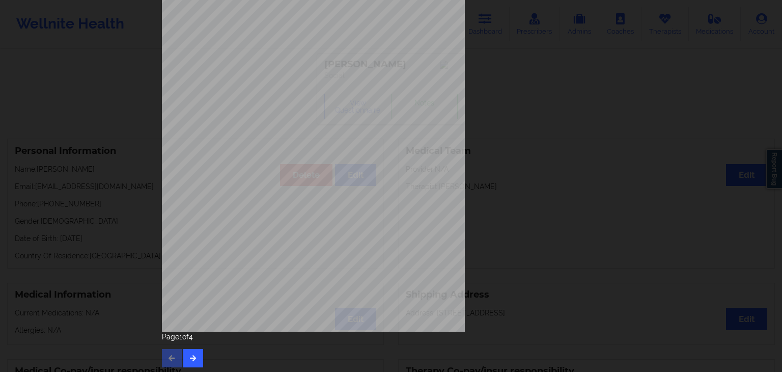
scroll to position [114, 0]
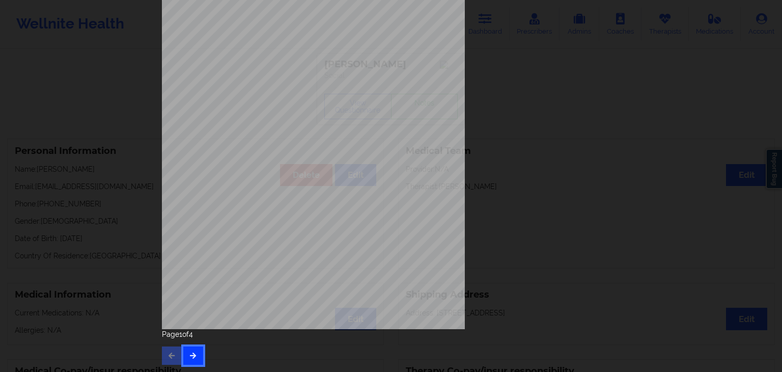
click at [191, 353] on button "button" at bounding box center [193, 355] width 20 height 18
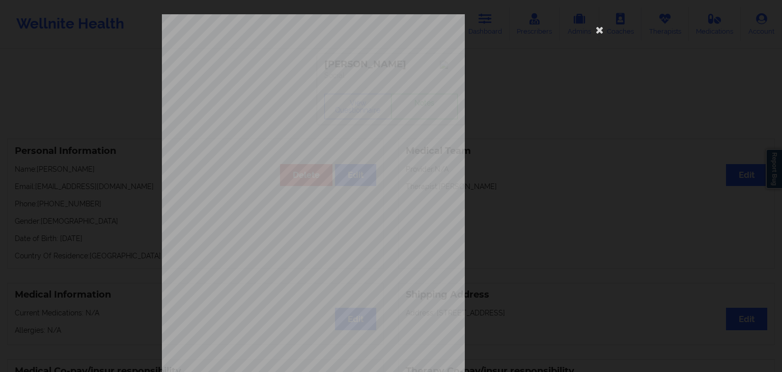
click at [279, 262] on span "Trouble concentrating on things, such as reading the newspaper or watching tele…" at bounding box center [373, 265] width 205 height 6
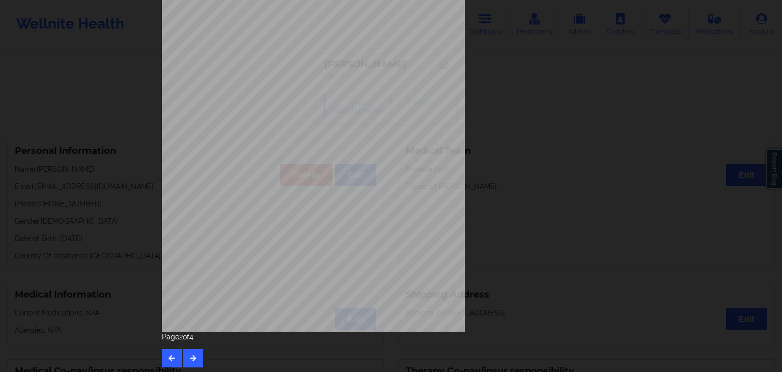
scroll to position [114, 0]
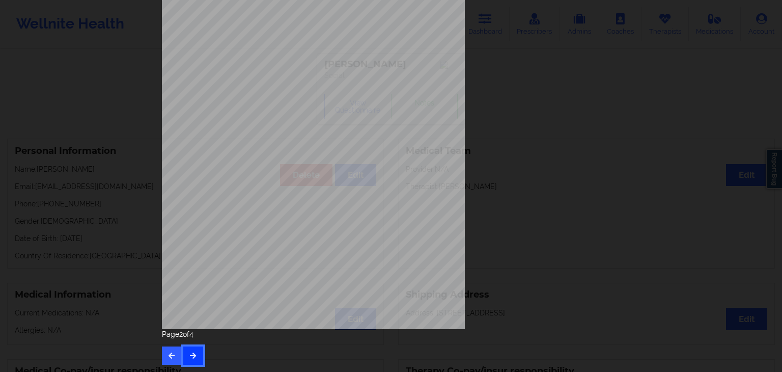
click at [192, 353] on icon "button" at bounding box center [193, 355] width 9 height 6
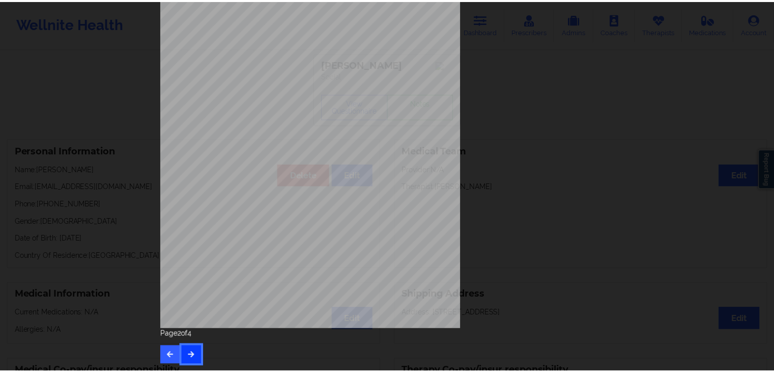
scroll to position [0, 0]
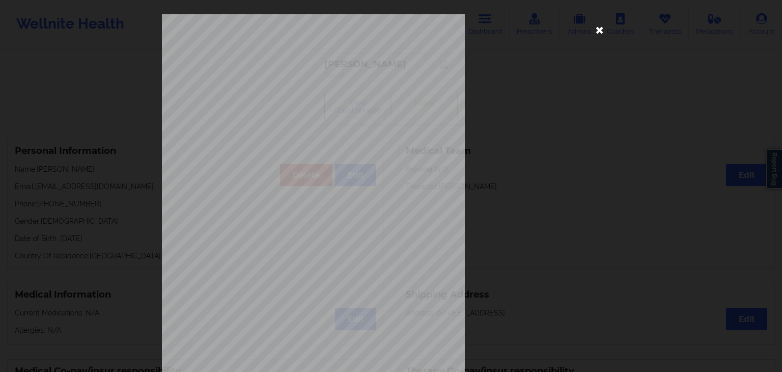
click at [596, 29] on icon at bounding box center [600, 29] width 16 height 16
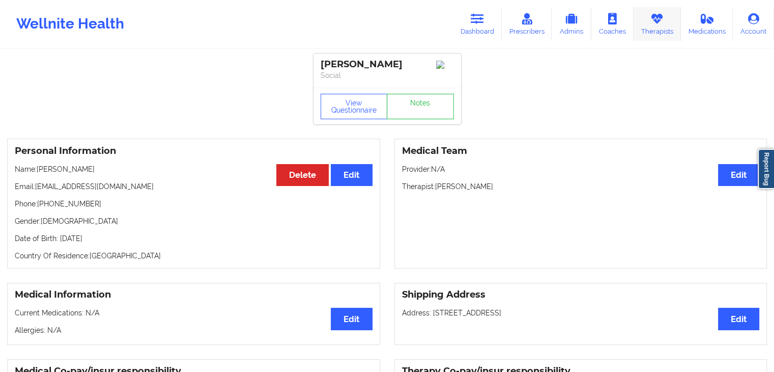
click at [656, 27] on link "Therapists" at bounding box center [657, 24] width 47 height 34
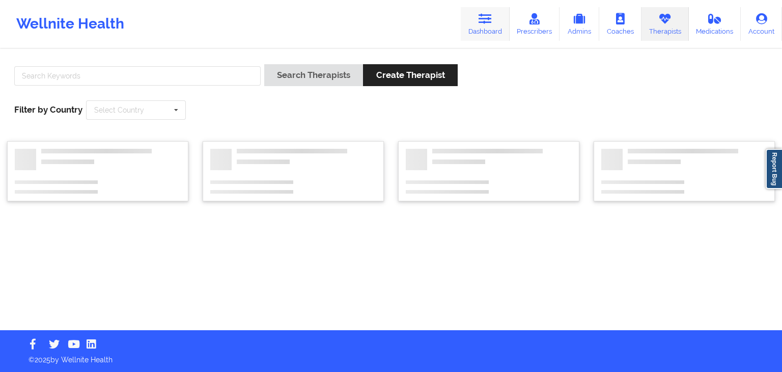
click at [490, 21] on icon at bounding box center [485, 18] width 13 height 11
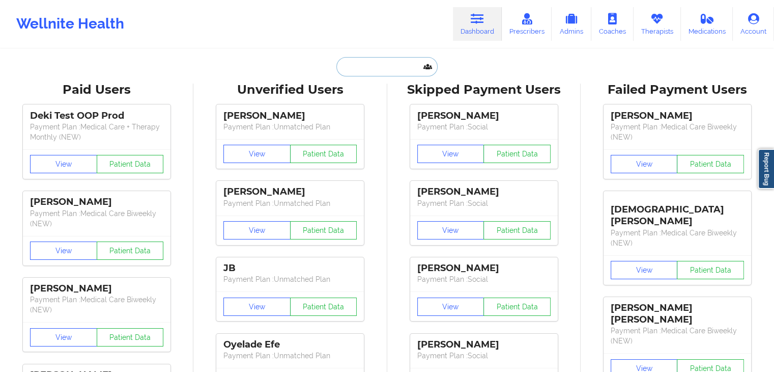
click at [377, 70] on input "text" at bounding box center [387, 66] width 101 height 19
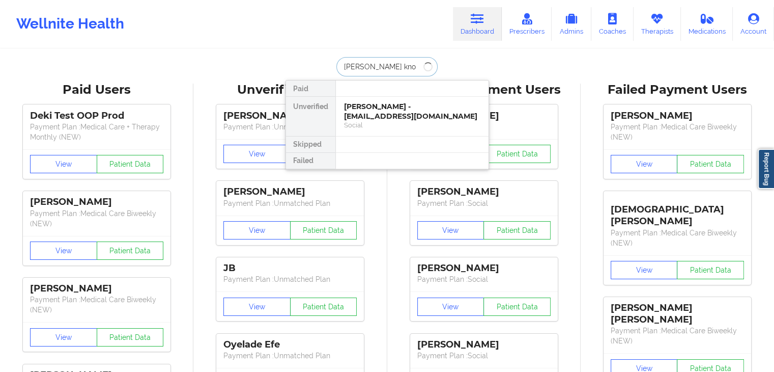
type input "[PERSON_NAME] knoc"
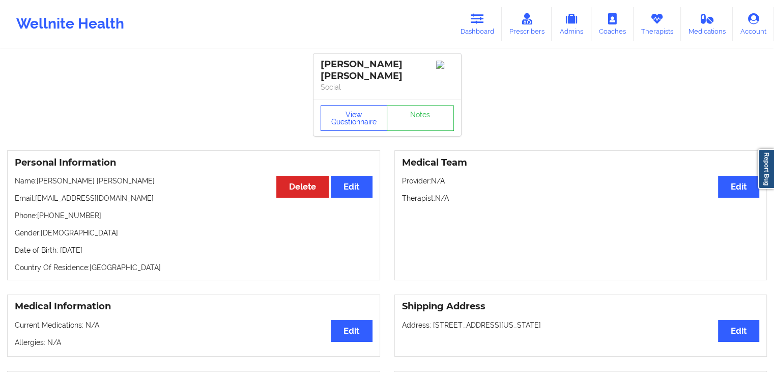
click at [361, 112] on button "View Questionnaire" at bounding box center [354, 117] width 67 height 25
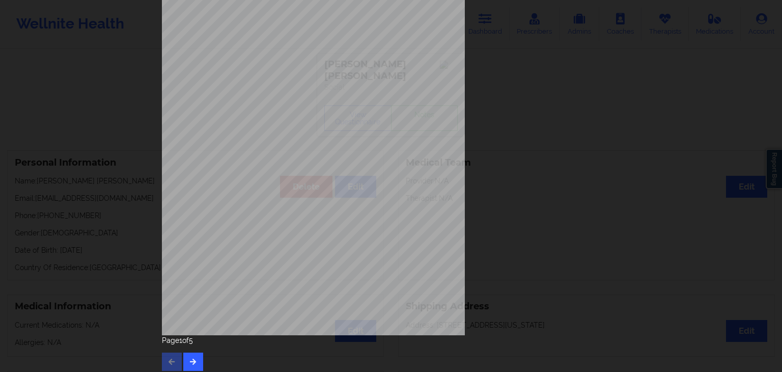
scroll to position [114, 0]
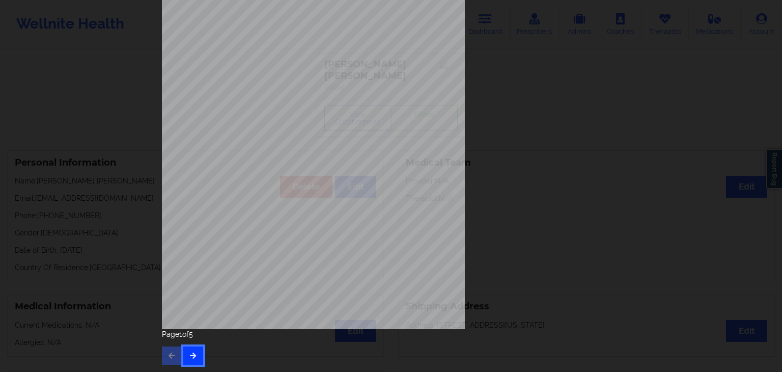
click at [197, 353] on button "button" at bounding box center [193, 355] width 20 height 18
click at [191, 353] on icon "button" at bounding box center [193, 355] width 9 height 6
click at [187, 353] on button "button" at bounding box center [193, 355] width 20 height 18
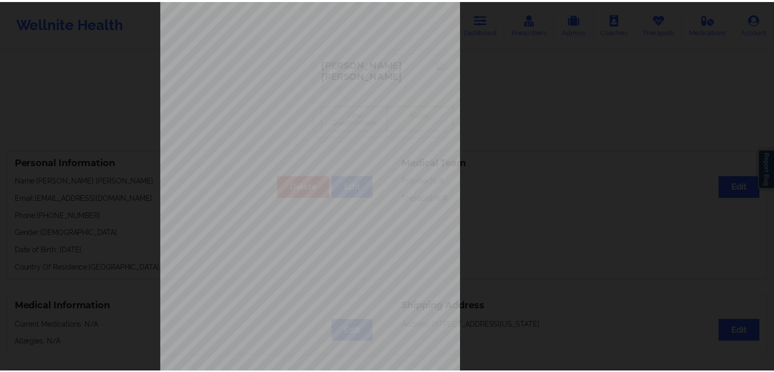
scroll to position [0, 0]
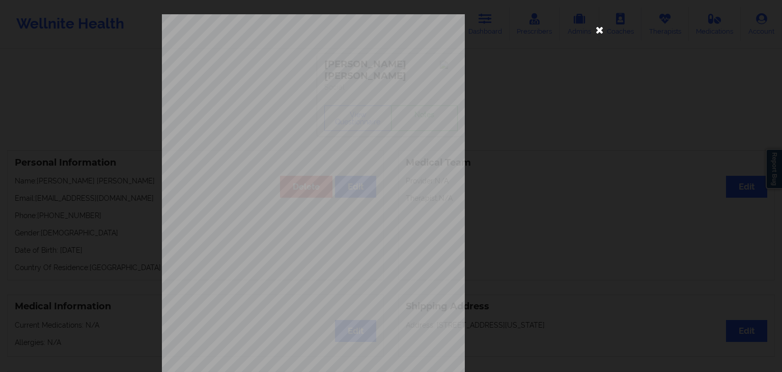
click at [594, 25] on icon at bounding box center [600, 29] width 16 height 16
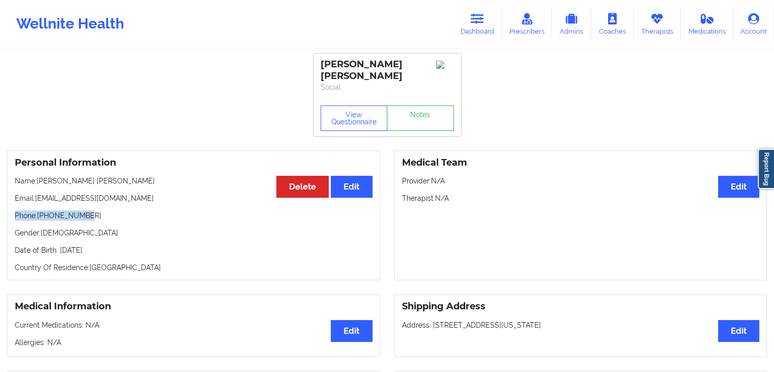
drag, startPoint x: 15, startPoint y: 208, endPoint x: 86, endPoint y: 208, distance: 70.8
click at [86, 210] on p "Phone: [PHONE_NUMBER]" at bounding box center [194, 215] width 358 height 10
copy p "Phone: [PHONE_NUMBER]"
click at [484, 12] on link "Dashboard" at bounding box center [477, 24] width 49 height 34
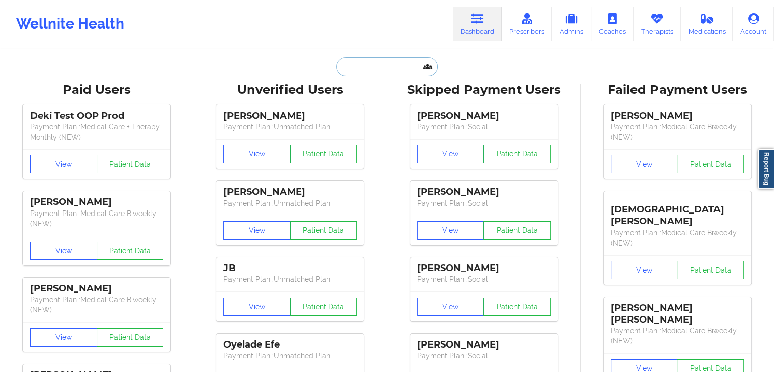
click at [365, 64] on input "text" at bounding box center [387, 66] width 101 height 19
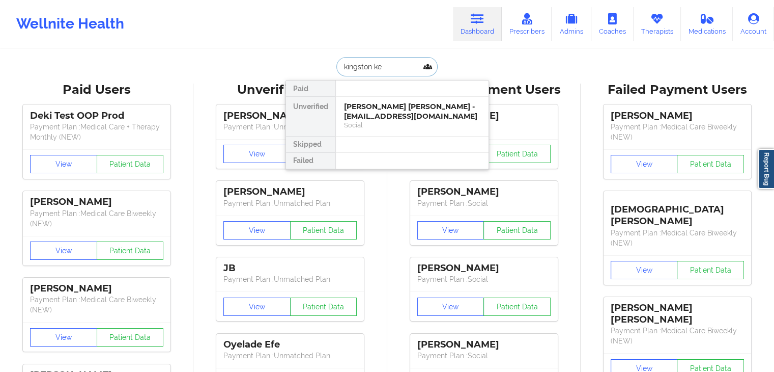
type input "[PERSON_NAME]"
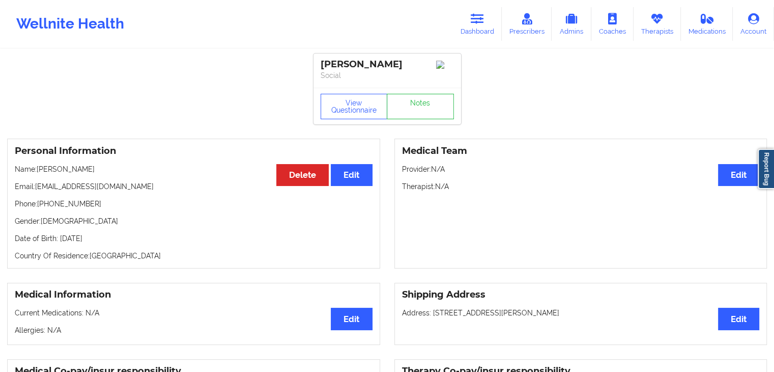
click at [477, 19] on icon at bounding box center [477, 18] width 13 height 11
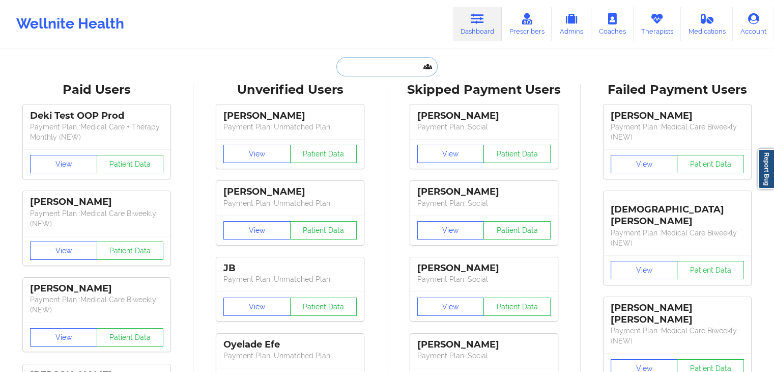
click at [377, 64] on input "text" at bounding box center [387, 66] width 101 height 19
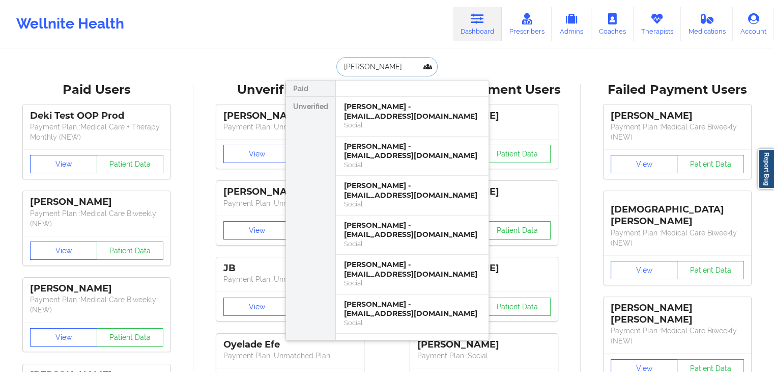
type input "[PERSON_NAME]"
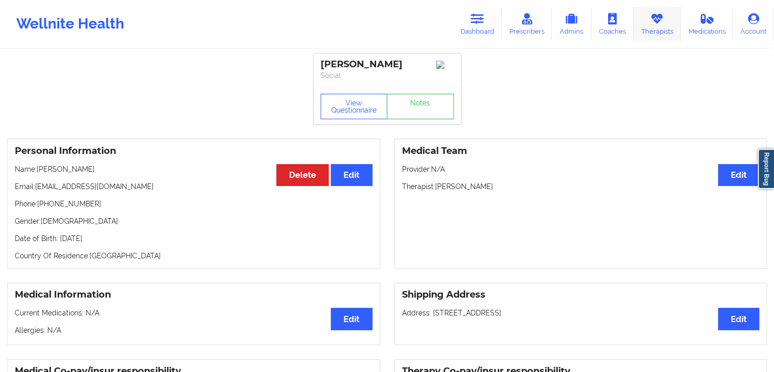
click at [652, 37] on link "Therapists" at bounding box center [657, 24] width 47 height 34
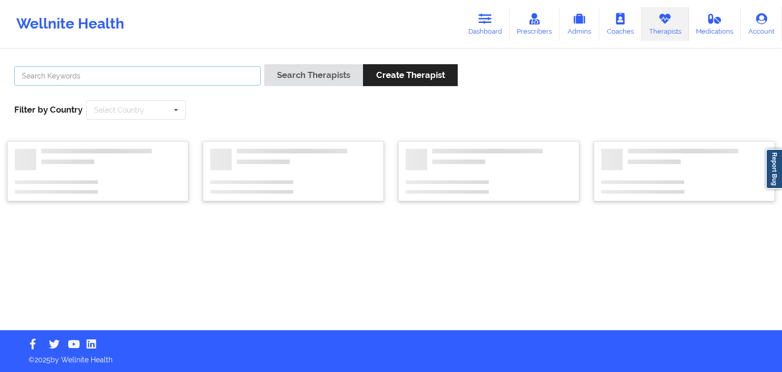
click at [145, 78] on input "text" at bounding box center [137, 75] width 246 height 19
type input "[PERSON_NAME]"
click at [264, 64] on button "Search Therapists" at bounding box center [313, 75] width 99 height 22
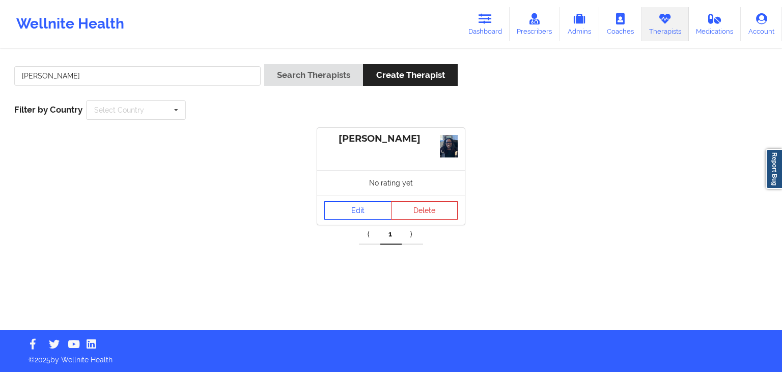
click at [354, 205] on link "Edit" at bounding box center [357, 210] width 67 height 18
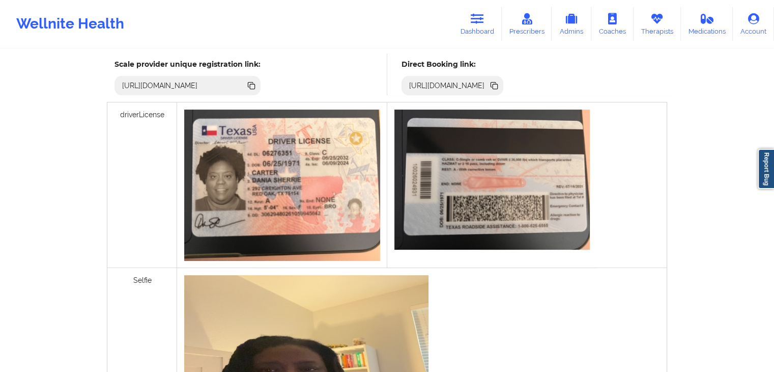
scroll to position [290, 0]
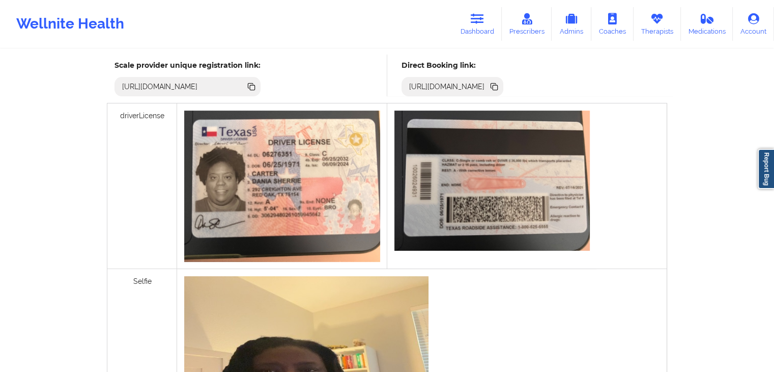
click at [498, 86] on icon at bounding box center [495, 87] width 5 height 5
